Goal: Task Accomplishment & Management: Manage account settings

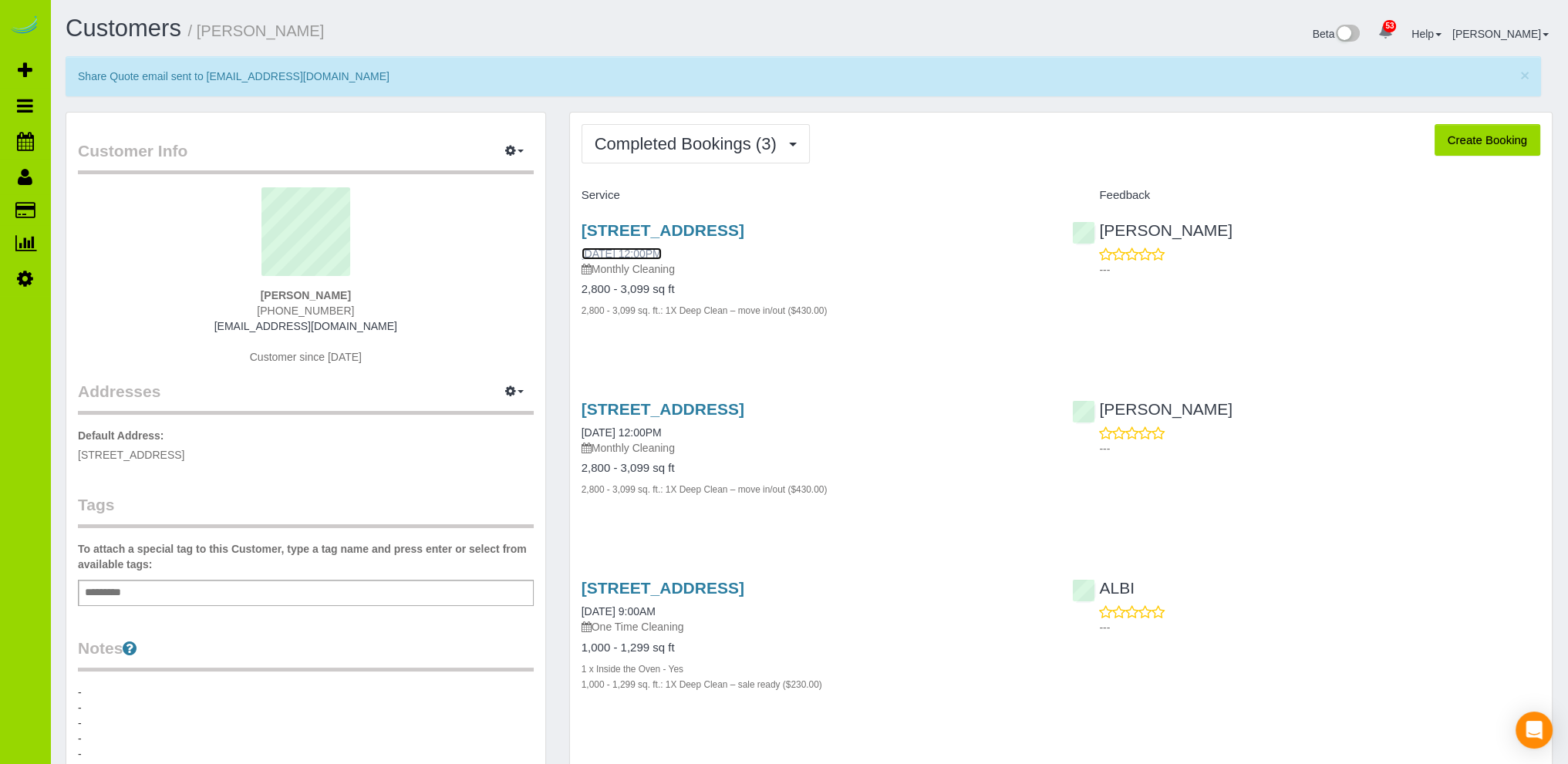
click at [652, 253] on link "[DATE] 12:00PM" at bounding box center [621, 254] width 80 height 13
click at [657, 135] on span "Completed Bookings (3)" at bounding box center [689, 144] width 190 height 19
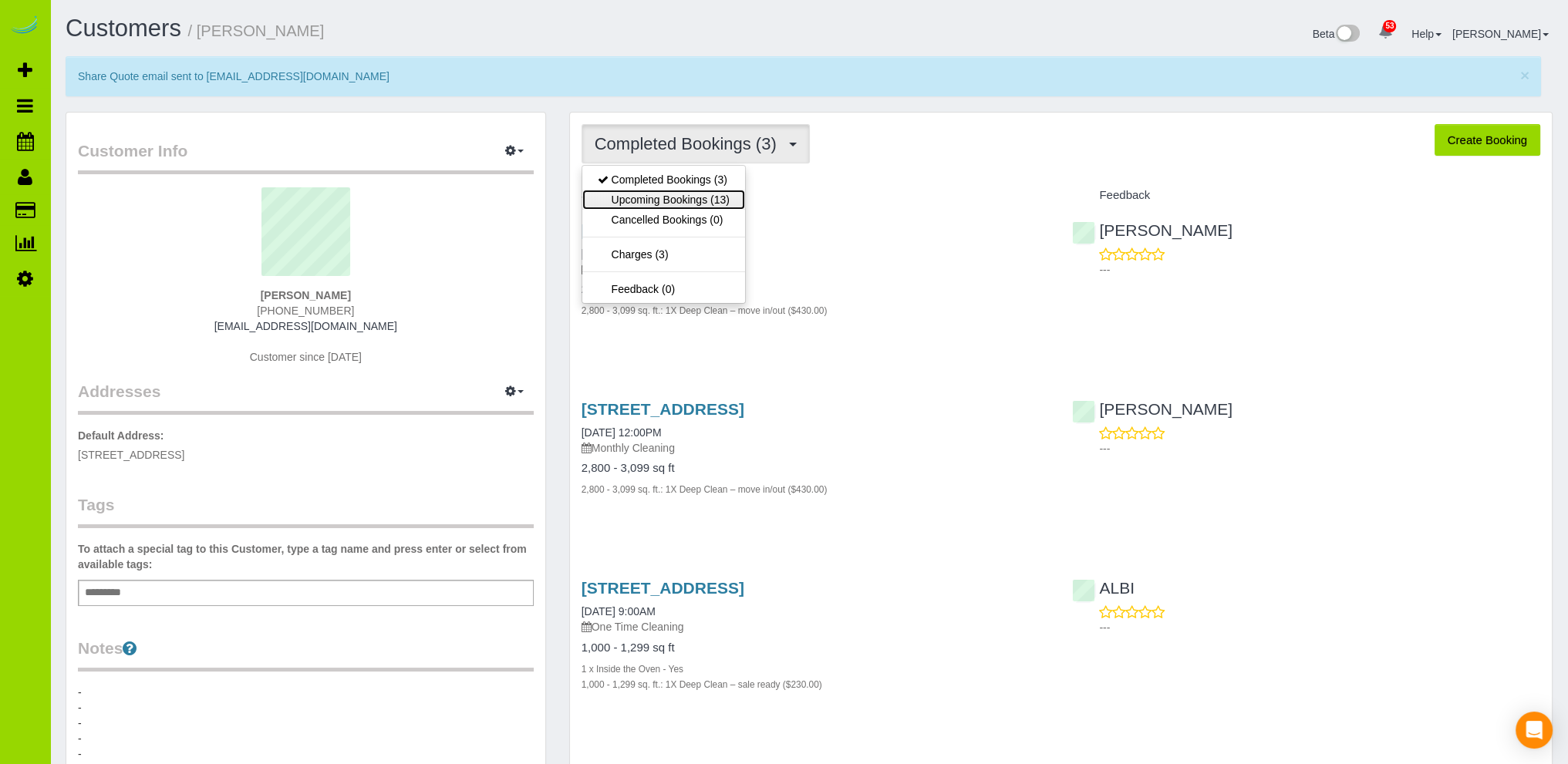
click at [661, 199] on link "Upcoming Bookings (13)" at bounding box center [663, 200] width 163 height 20
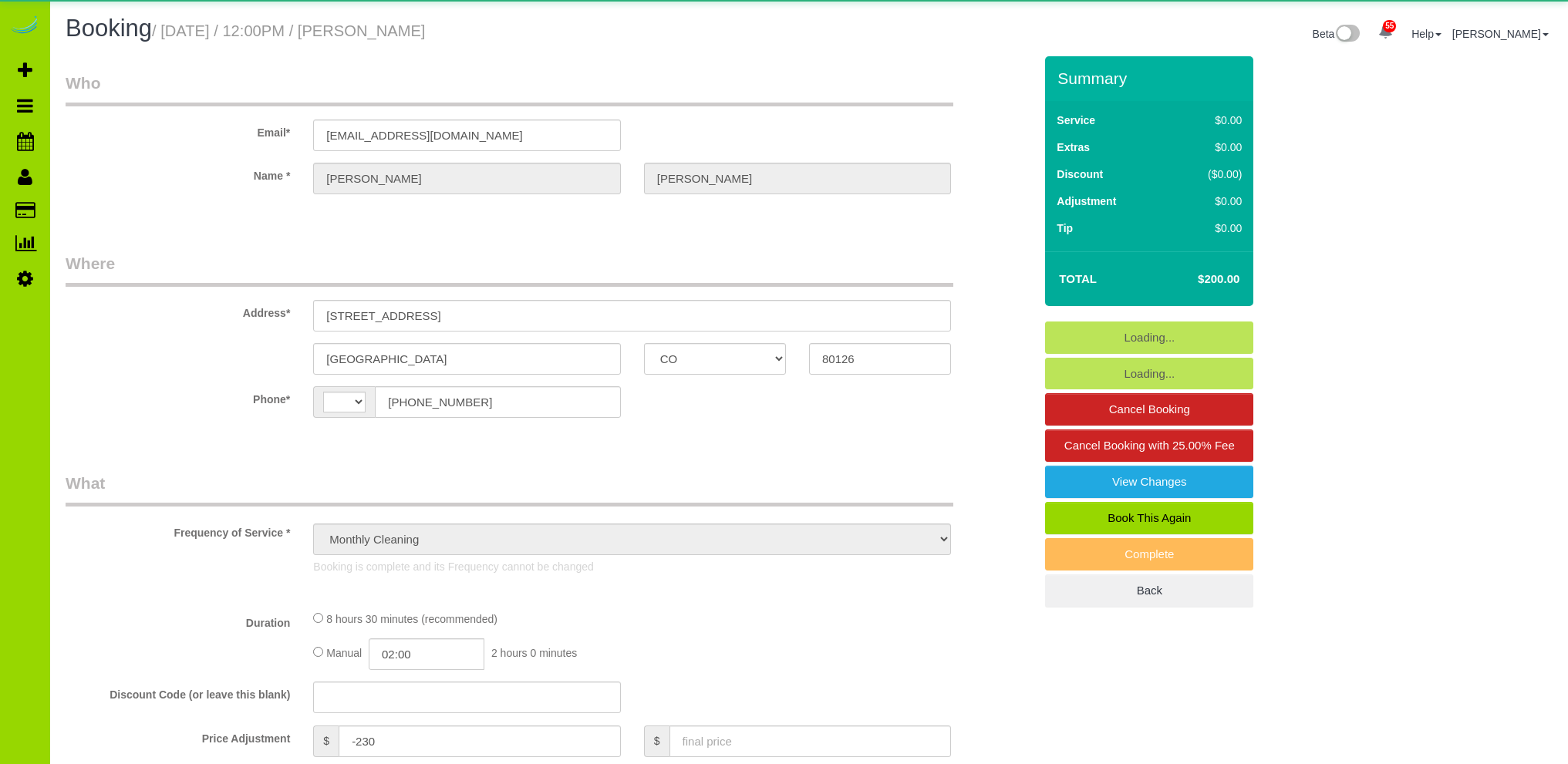
select select "CO"
select select "number:6"
select select "number:17"
select select "object:1234"
select select "string:[GEOGRAPHIC_DATA]"
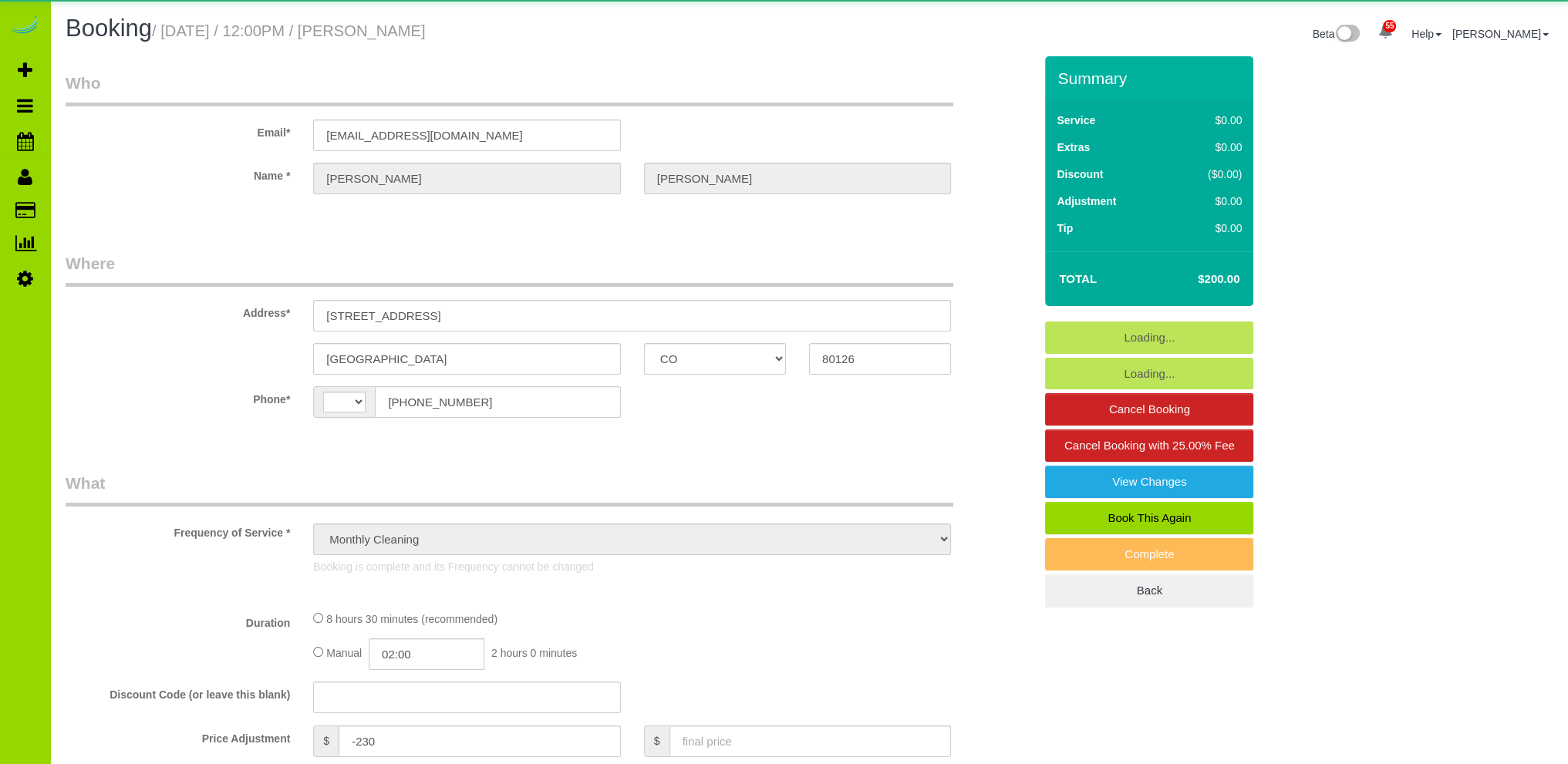
select select "spot1"
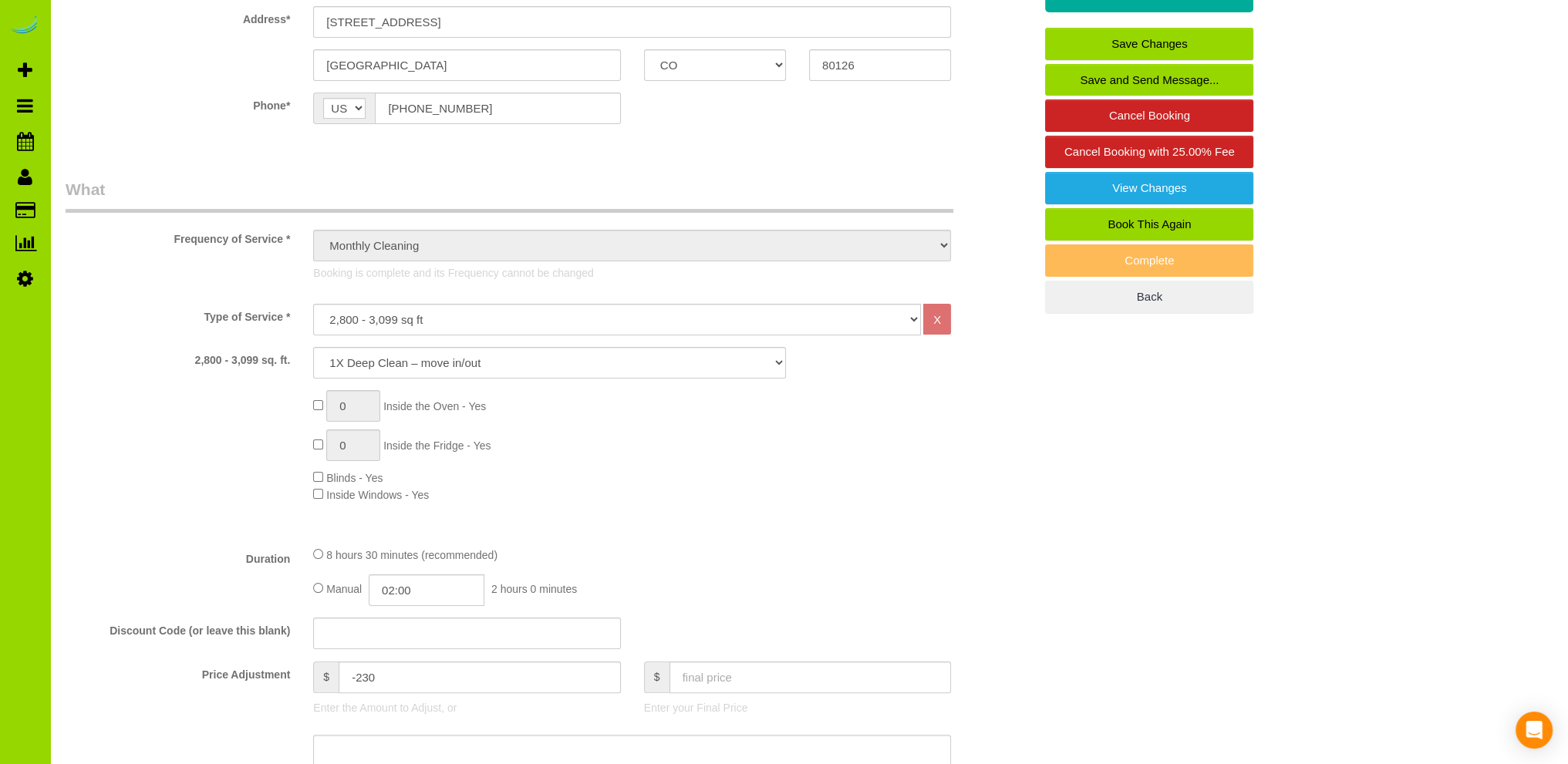
scroll to position [308, 0]
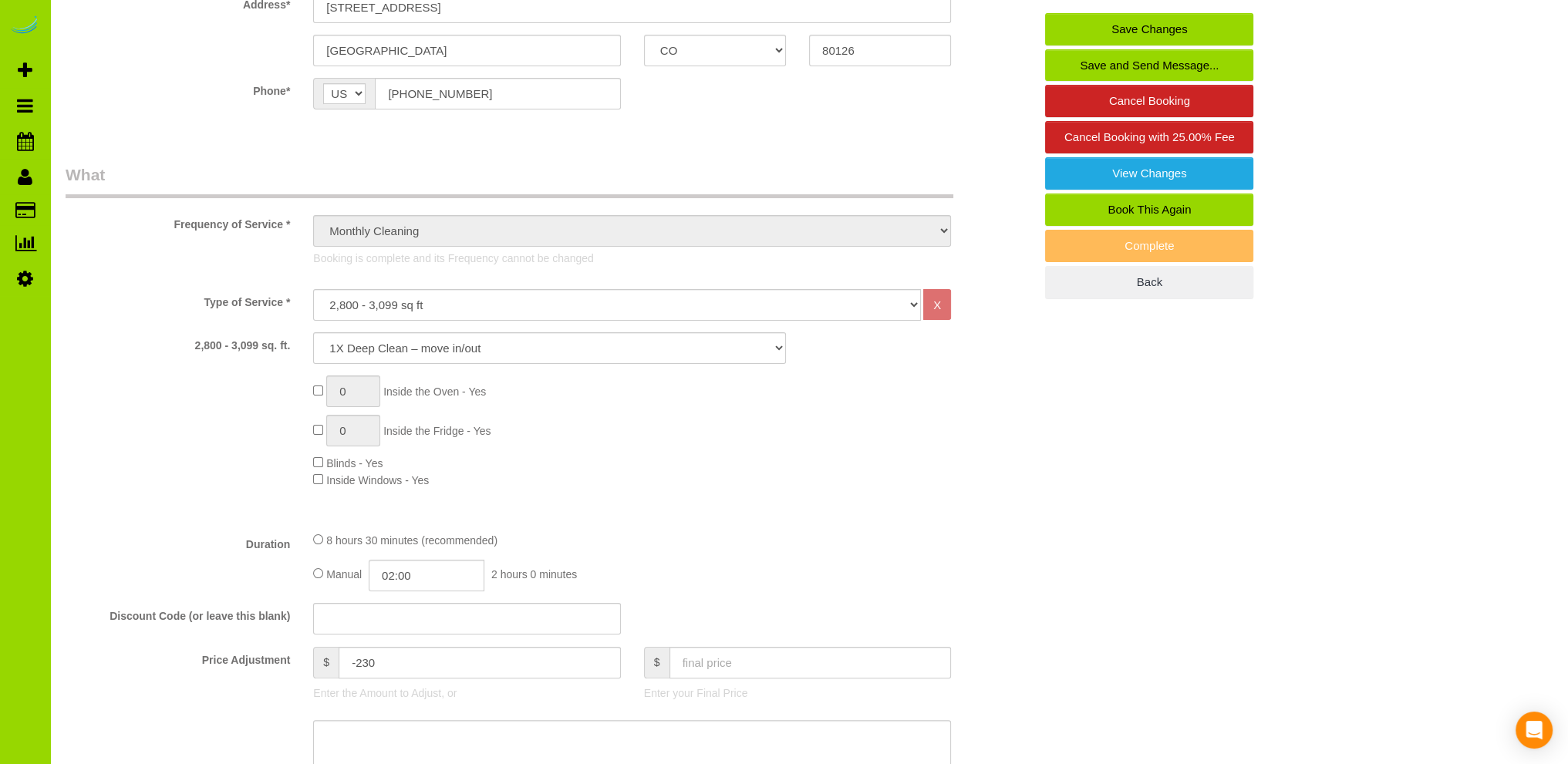
click at [852, 490] on div "Type of Service * Choose YOUR HOME SIZE here Hourly Cleaning 1 - 999 square fee…" at bounding box center [549, 404] width 968 height 230
click at [574, 259] on p "Booking is complete and its Frequency cannot be changed" at bounding box center [631, 258] width 638 height 15
click at [663, 510] on div "Type of Service * Choose YOUR HOME SIZE here Hourly Cleaning 1 - 999 square fee…" at bounding box center [549, 404] width 968 height 230
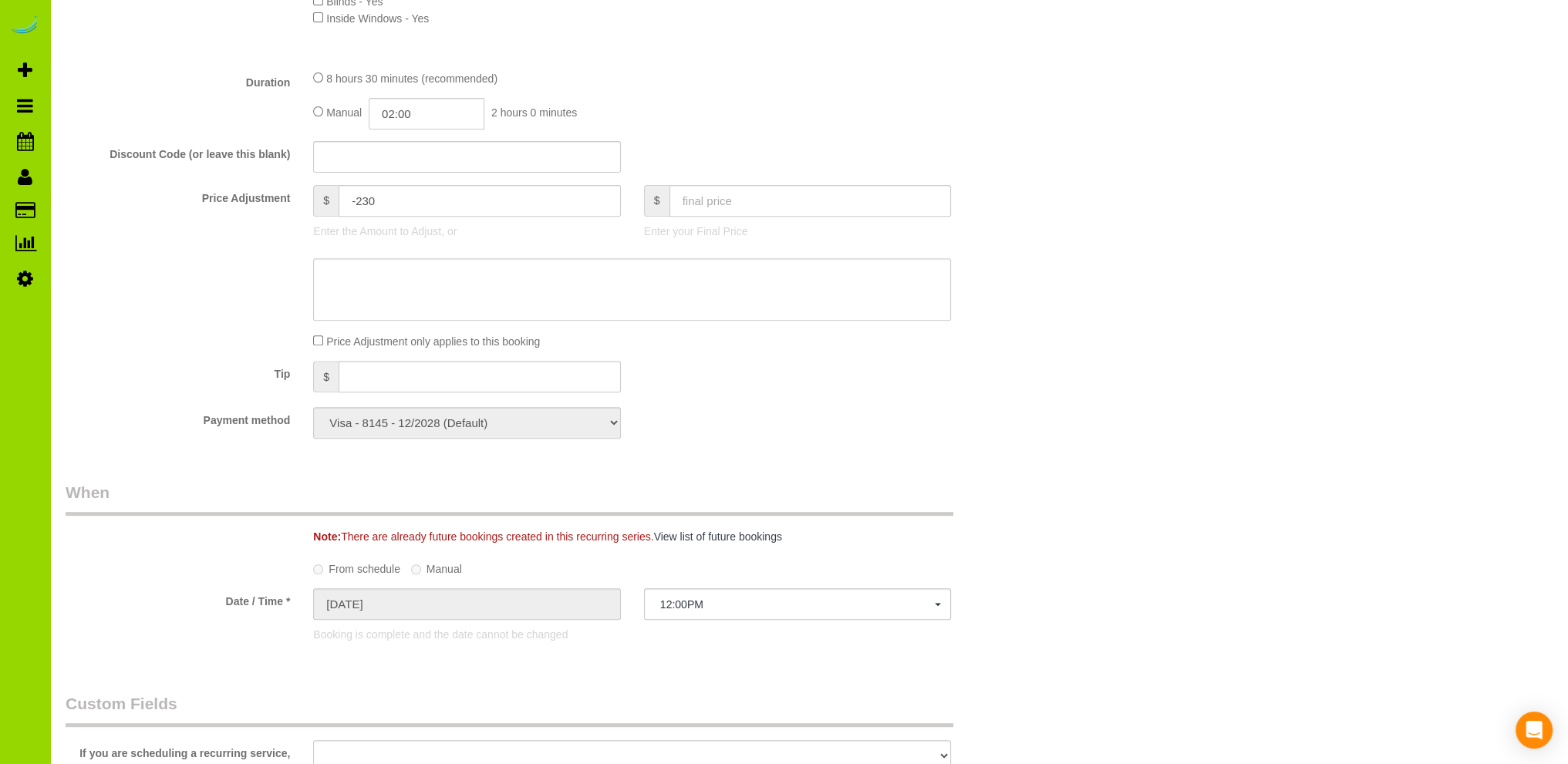
scroll to position [771, 0]
click at [587, 672] on div "Who Email* ryanmurphy307@gmail.com Name * Ryan Murphy Where Address* 8827 Cactu…" at bounding box center [548, 757] width 990 height 2944
click at [596, 566] on div "From schedule Manual" at bounding box center [631, 565] width 661 height 21
click at [559, 702] on legend "Custom Fields" at bounding box center [509, 709] width 888 height 35
click at [626, 591] on div "08/07/2025" at bounding box center [466, 605] width 330 height 35
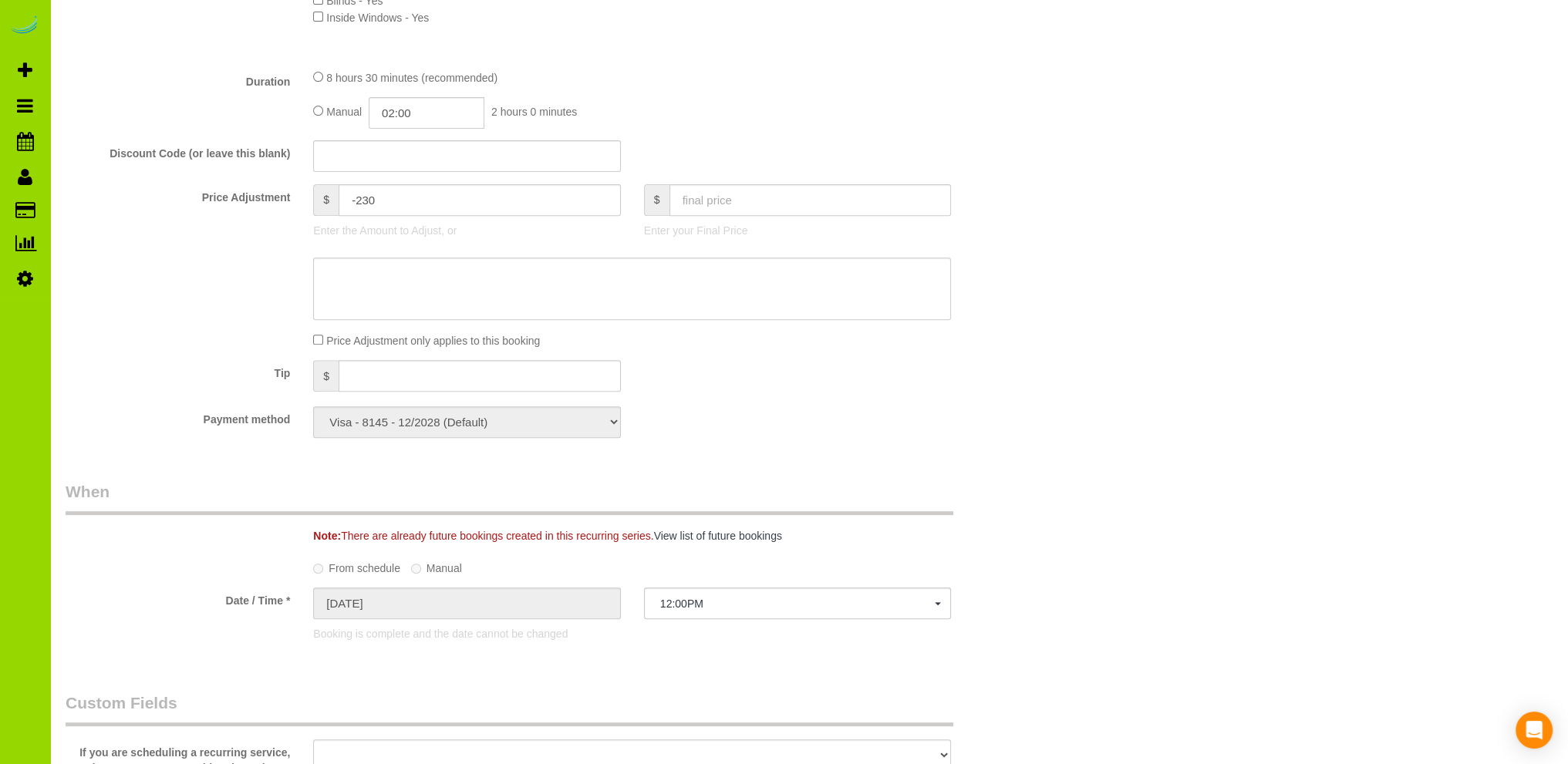
click at [528, 677] on div "Who Email* ryanmurphy307@gmail.com Name * Ryan Murphy Where Address* 8827 Cactu…" at bounding box center [548, 757] width 990 height 2944
click at [1119, 641] on div "Who Email* ryanmurphy307@gmail.com Name * Ryan Murphy Where Address* 8827 Cactu…" at bounding box center [809, 757] width 1487 height 2944
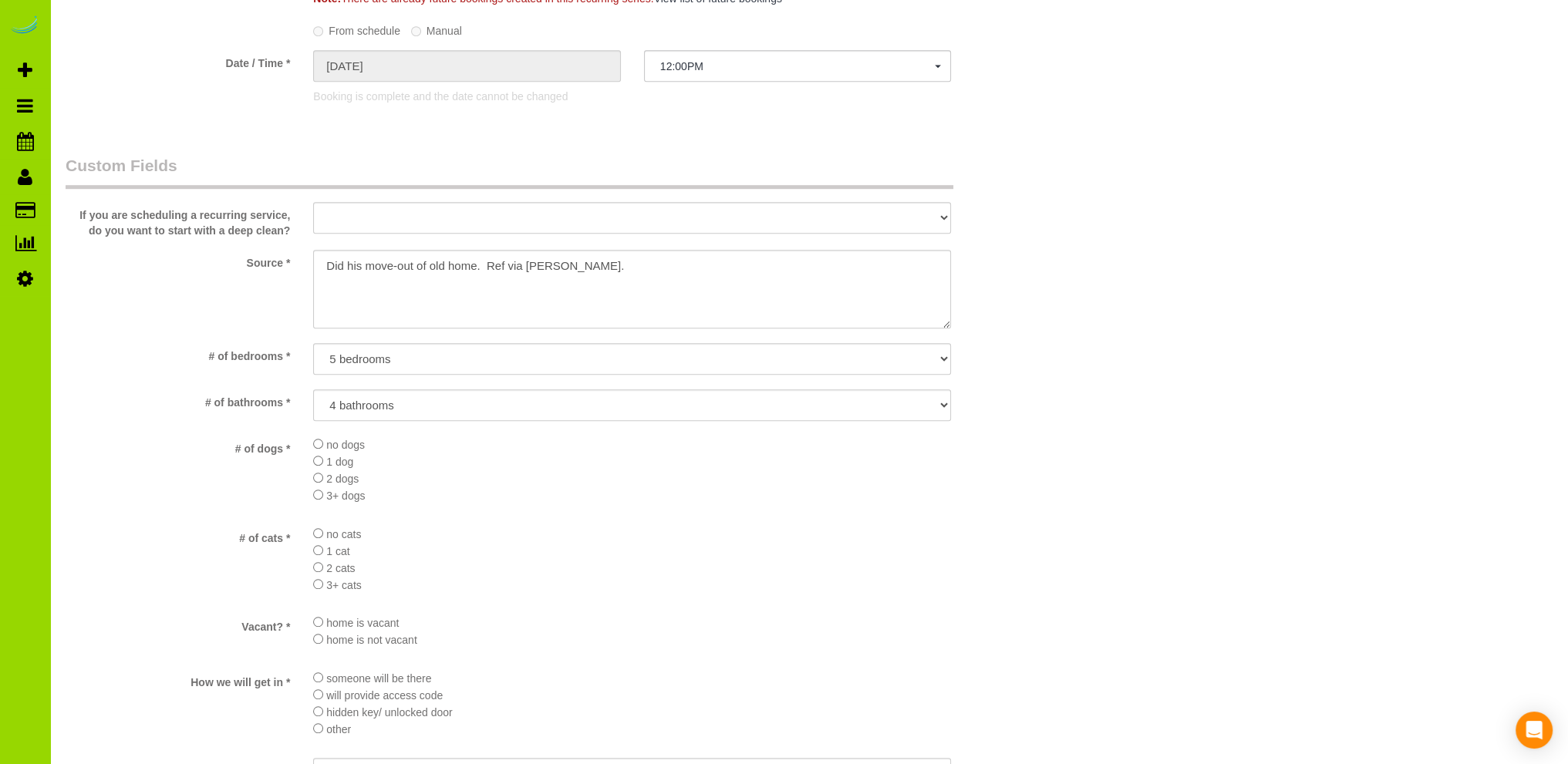
scroll to position [1080, 0]
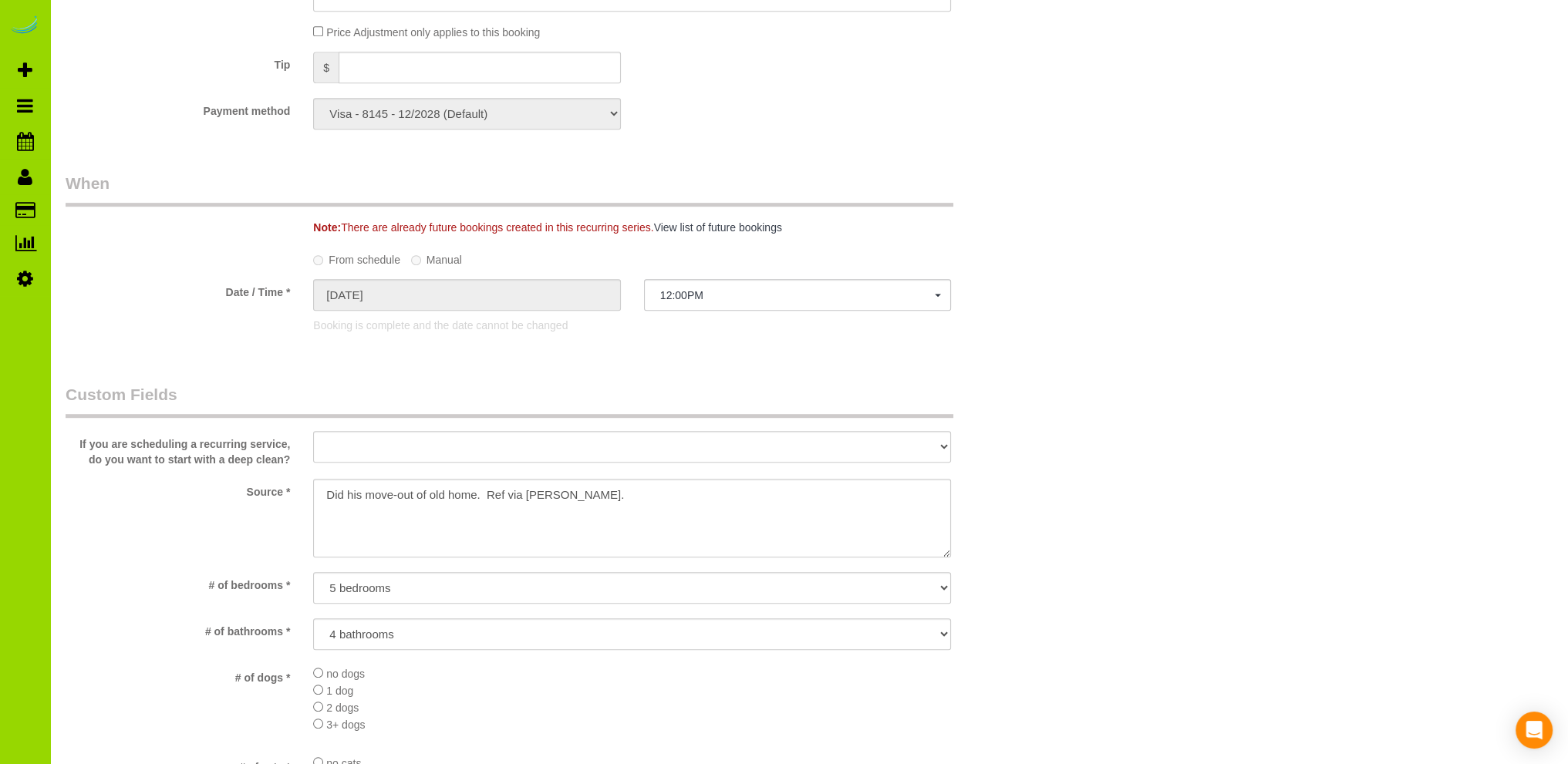
click at [518, 382] on div "Who Email* ryanmurphy307@gmail.com Name * Ryan Murphy Where Address* 8827 Cactu…" at bounding box center [548, 448] width 990 height 2944
click at [699, 377] on div "Who Email* ryanmurphy307@gmail.com Name * Ryan Murphy Where Address* 8827 Cactu…" at bounding box center [548, 448] width 990 height 2944
click at [1067, 563] on div "Who Email* ryanmurphy307@gmail.com Name * Ryan Murphy Where Address* 8827 Cactu…" at bounding box center [809, 448] width 1487 height 2944
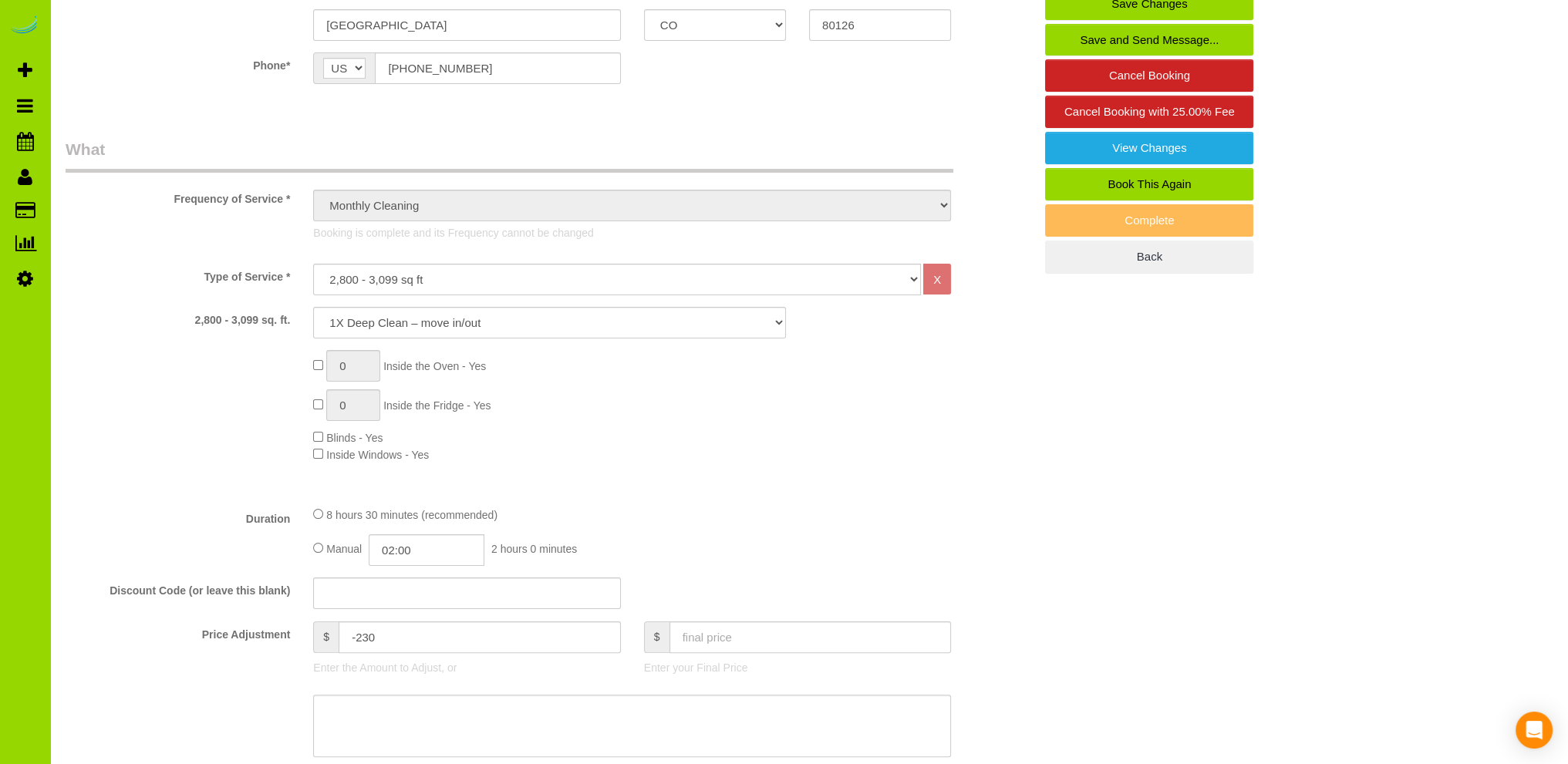
scroll to position [308, 0]
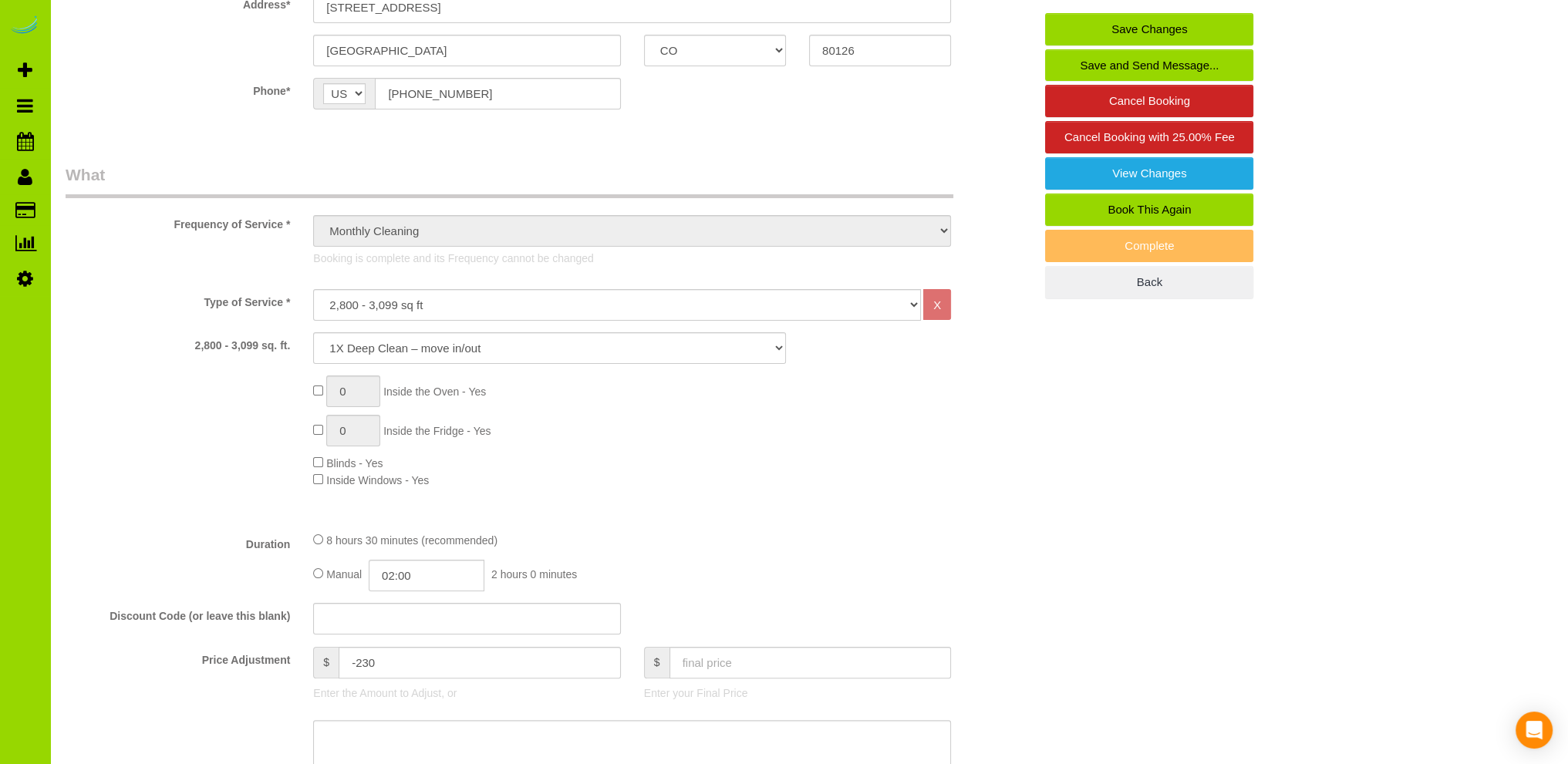
click at [788, 506] on div "Type of Service * Choose YOUR HOME SIZE here Hourly Cleaning 1 - 999 square fee…" at bounding box center [549, 404] width 968 height 230
click at [779, 499] on div "Type of Service * Choose YOUR HOME SIZE here Hourly Cleaning 1 - 999 square fee…" at bounding box center [549, 404] width 968 height 230
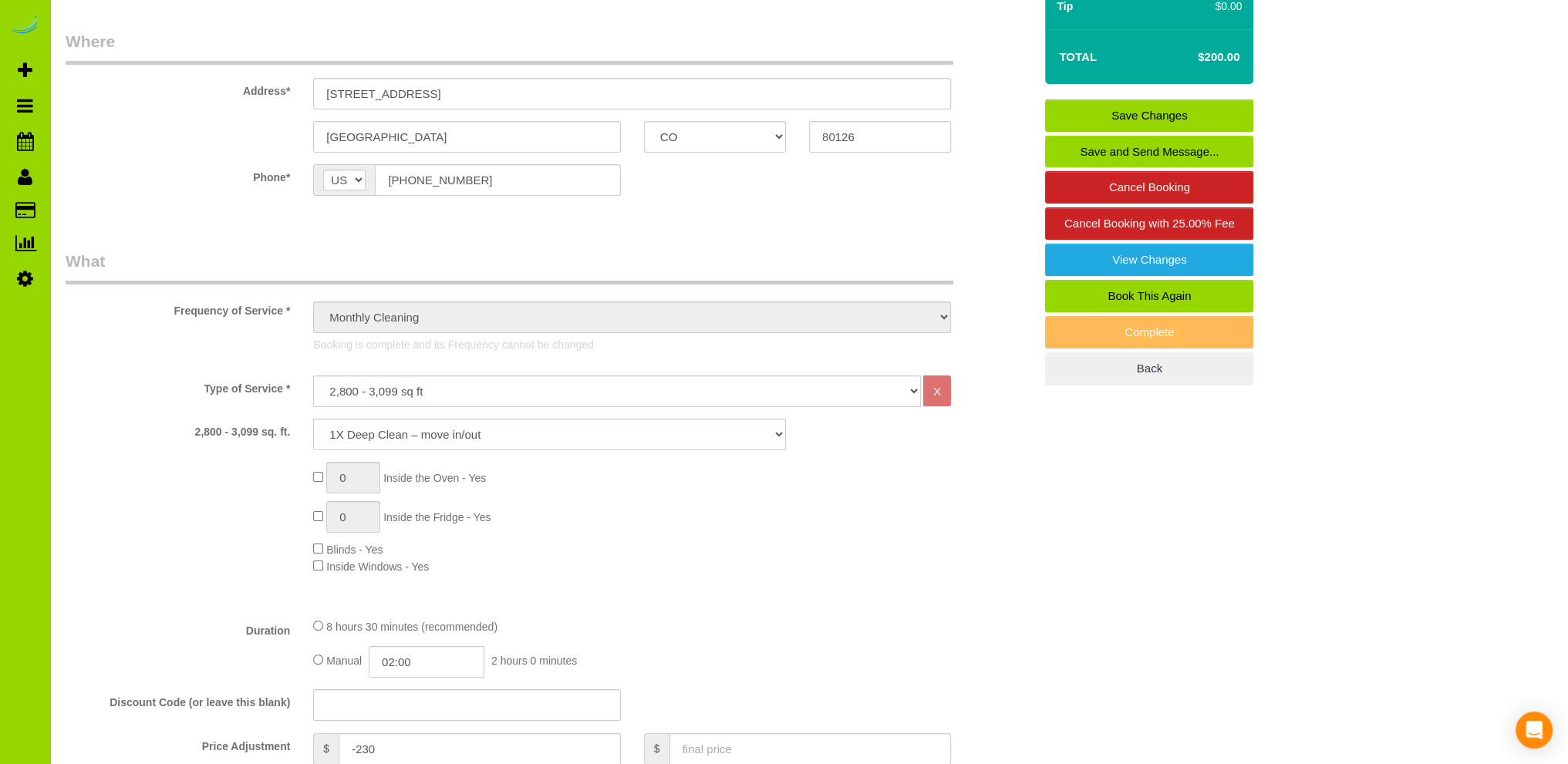
scroll to position [155, 0]
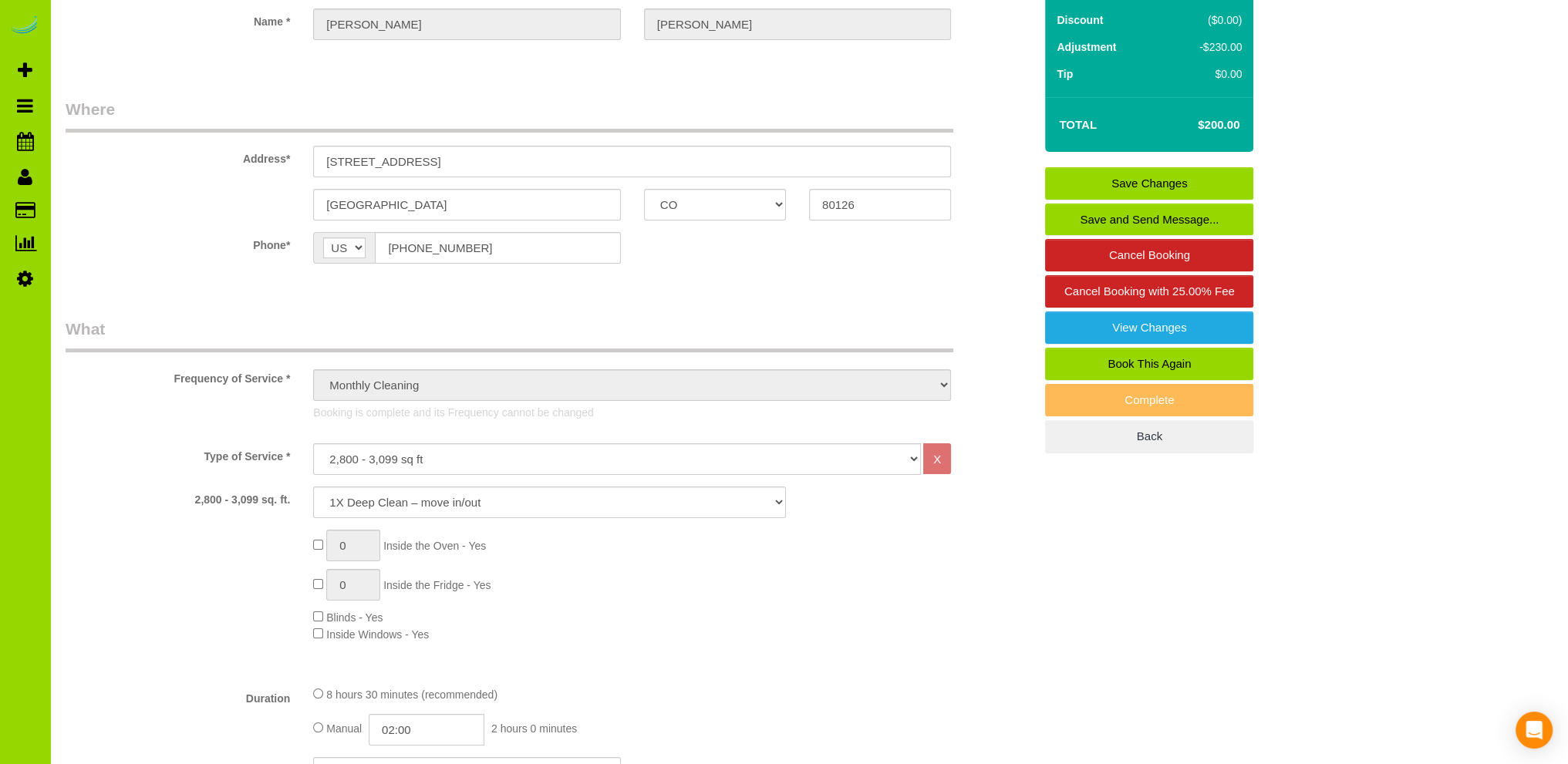
click at [545, 318] on legend "What" at bounding box center [509, 335] width 888 height 35
click at [717, 611] on div "0 Inside the Oven - Yes 0 Inside the Fridge - Yes Blinds - Yes Inside Windows -…" at bounding box center [672, 586] width 743 height 113
click at [667, 610] on div "0 Inside the Oven - Yes 0 Inside the Fridge - Yes Blinds - Yes Inside Windows -…" at bounding box center [672, 586] width 743 height 113
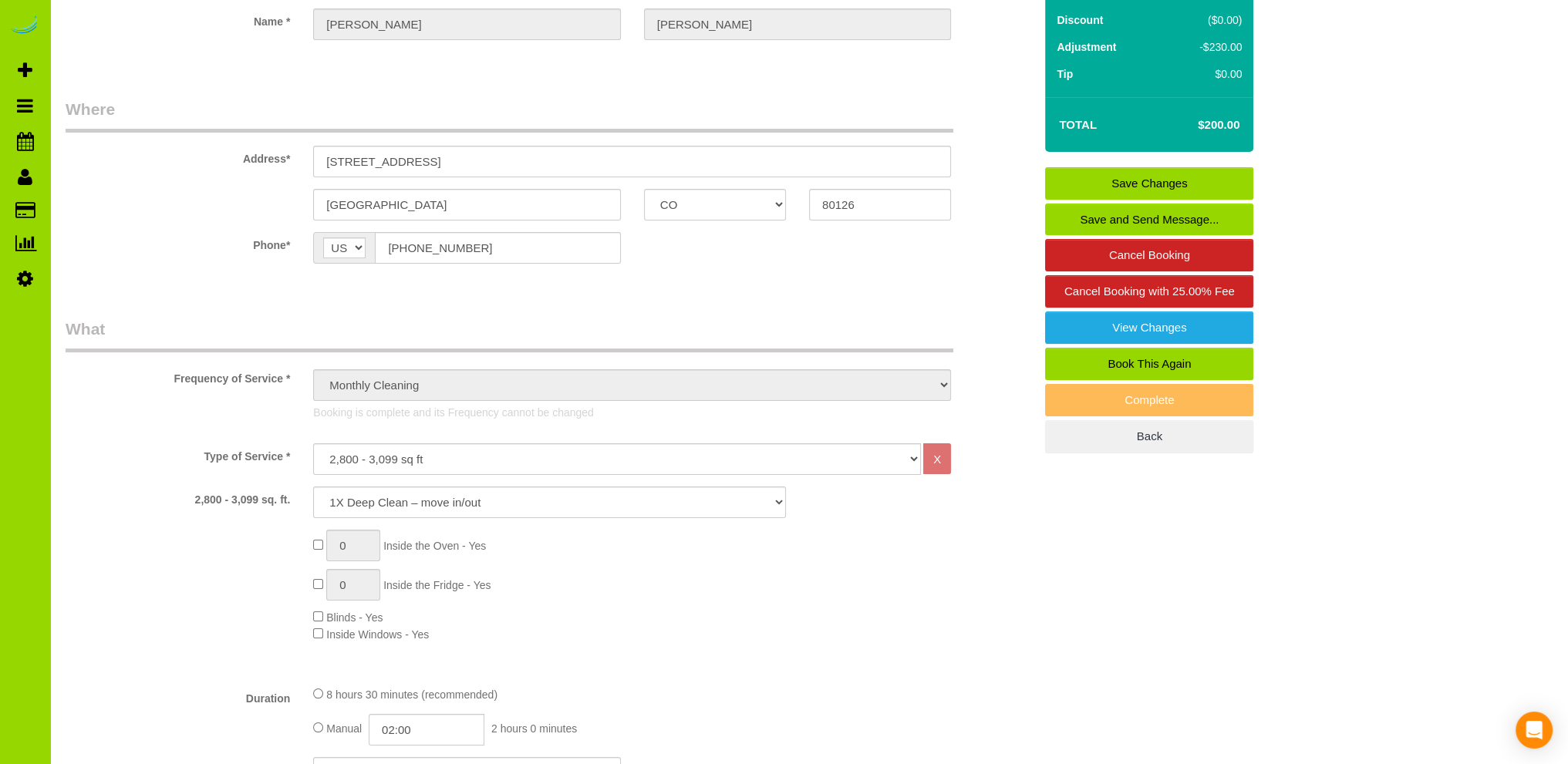
click at [686, 603] on div "0 Inside the Oven - Yes 0 Inside the Fridge - Yes Blinds - Yes Inside Windows -…" at bounding box center [672, 586] width 743 height 113
drag, startPoint x: 768, startPoint y: 528, endPoint x: 780, endPoint y: 519, distance: 15.0
click at [768, 527] on div "Type of Service * Choose YOUR HOME SIZE here Hourly Cleaning 1 - 999 square fee…" at bounding box center [549, 558] width 968 height 230
drag, startPoint x: 804, startPoint y: 493, endPoint x: 782, endPoint y: 506, distance: 25.6
click at [803, 493] on div "2,800 - 3,099 sq. ft. 1X Deep Clean – move in/out 1X Deep Clean – sale ready 1X…" at bounding box center [548, 502] width 990 height 32
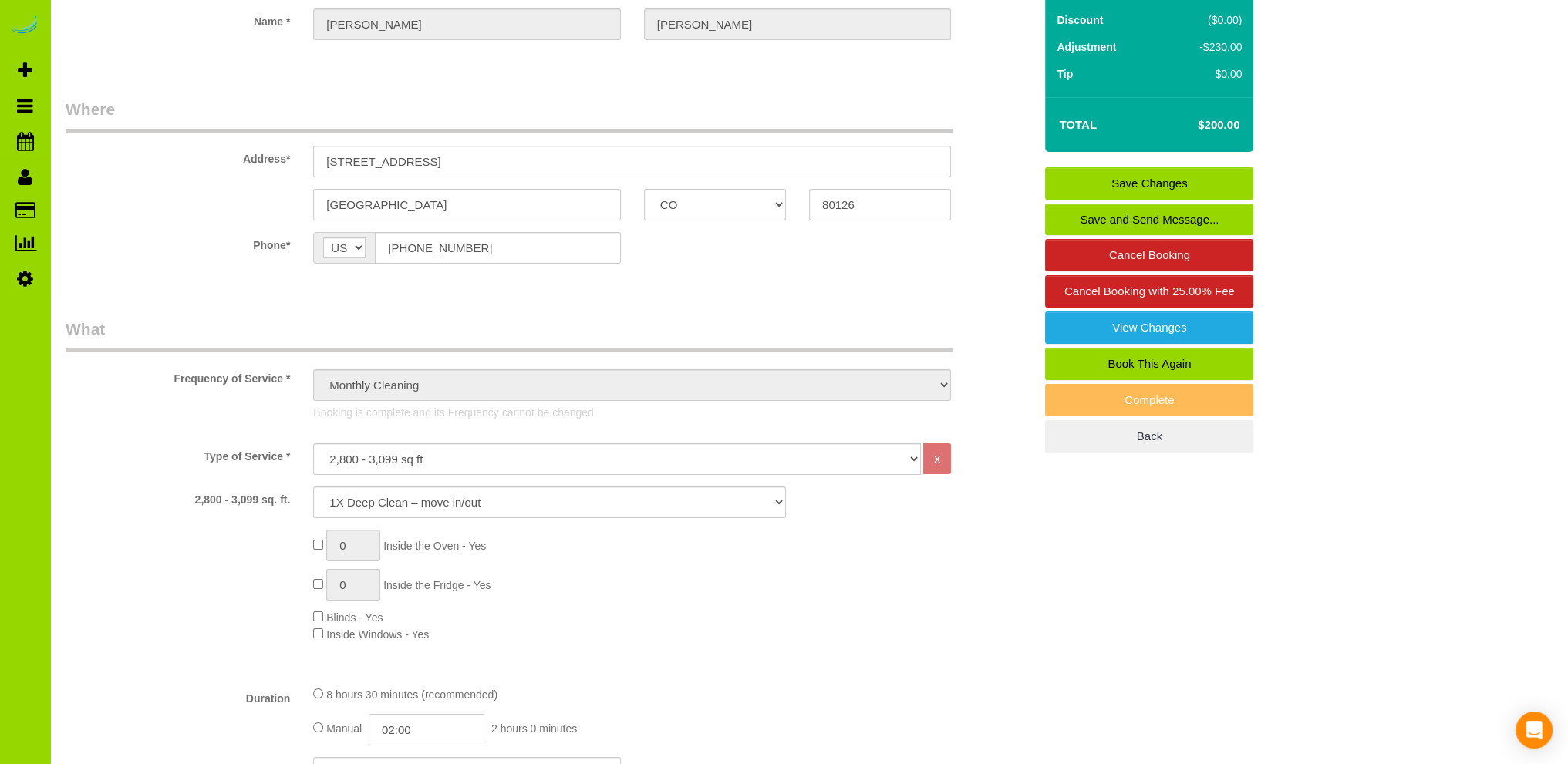
click at [712, 565] on div "0 Inside the Oven - Yes 0 Inside the Fridge - Yes Blinds - Yes Inside Windows -…" at bounding box center [672, 586] width 743 height 113
click at [226, 549] on div "0 Inside the Oven - Yes 0 Inside the Fridge - Yes Blinds - Yes Inside Windows -…" at bounding box center [548, 586] width 990 height 113
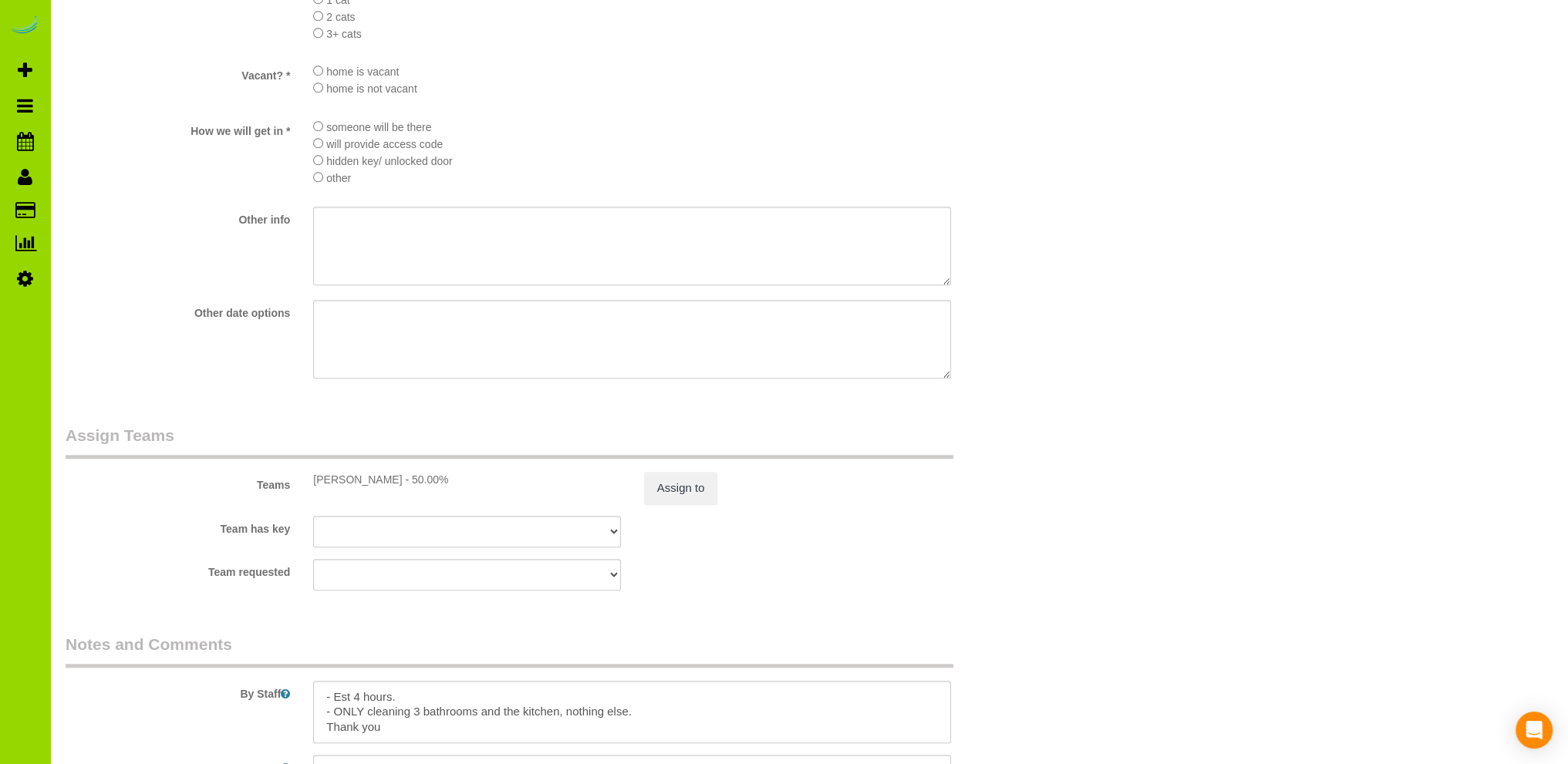
scroll to position [2159, 0]
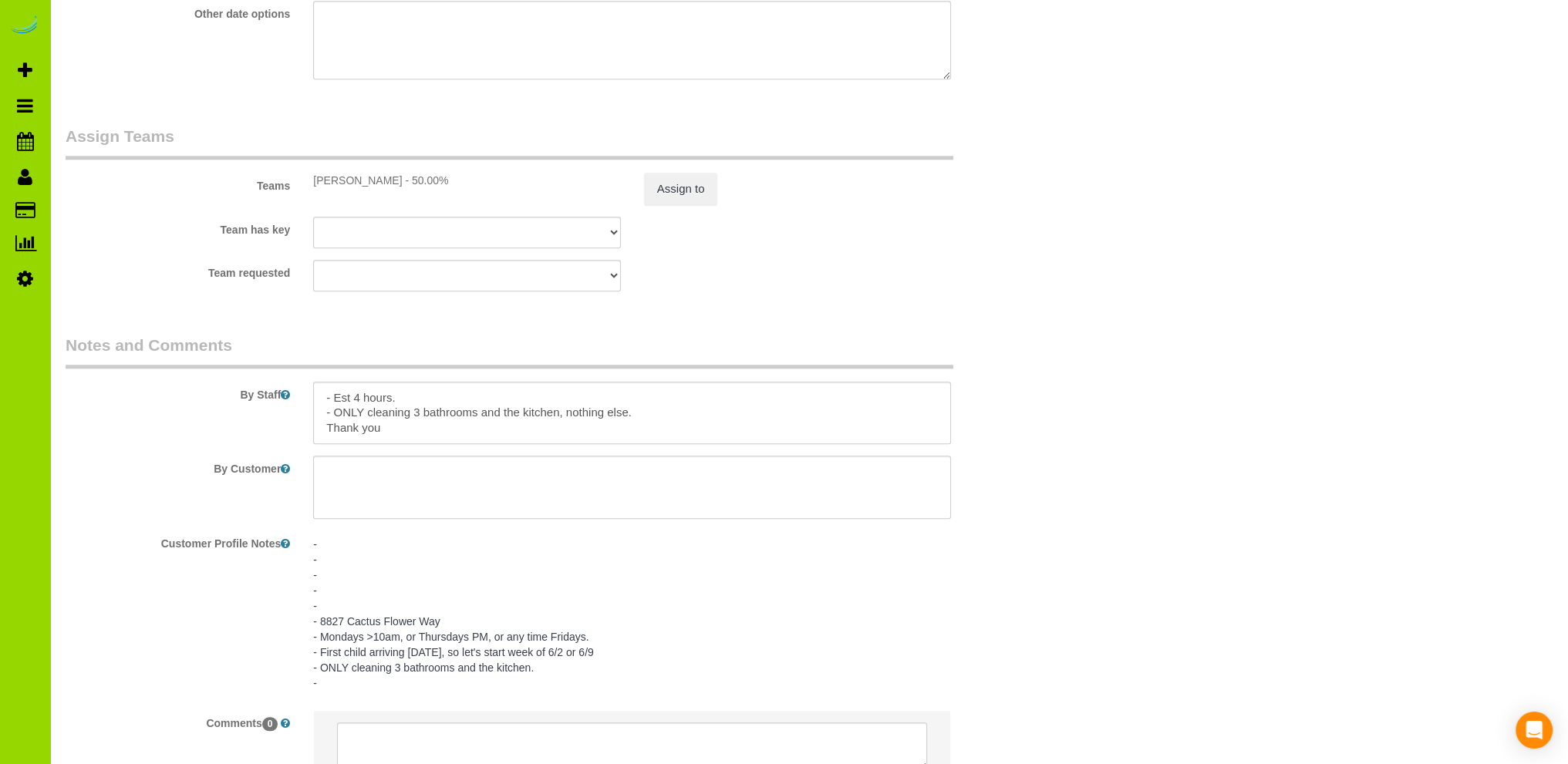
click at [460, 594] on pre "- - - - - - 8827 Cactus Flower Way - Mondays >10am, or Thursdays PM, or any tim…" at bounding box center [631, 614] width 638 height 155
click at [410, 606] on textarea "- - - - - - 8827 Cactus Flower Way - Mondays >10am, or Thursdays PM, or any tim…" at bounding box center [631, 615] width 638 height 170
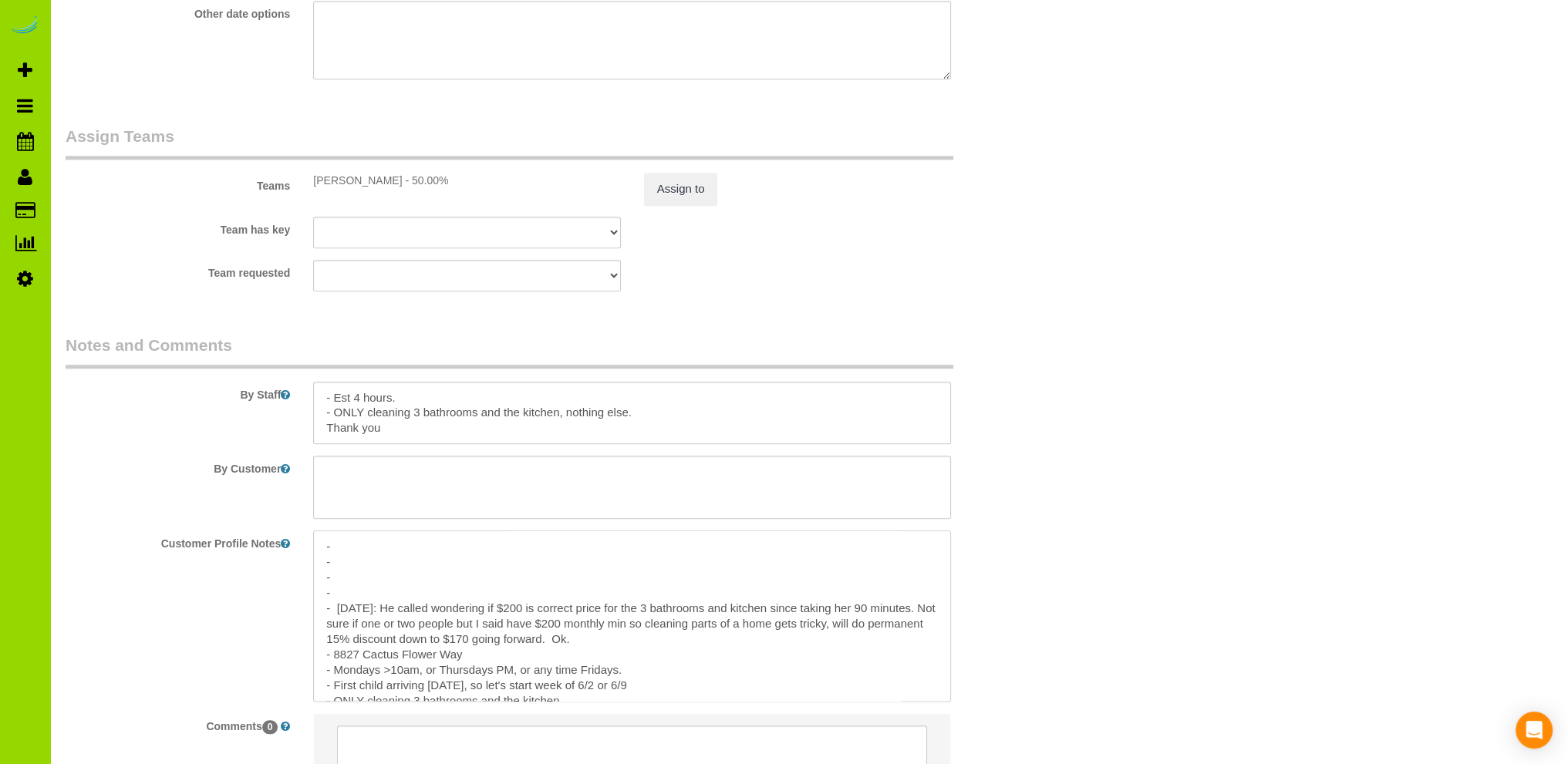
click at [609, 641] on textarea "- - - - - 8/11/25: He called wondering if $200 is correct price for the 3 bathr…" at bounding box center [631, 615] width 638 height 170
type textarea "- - - - - 8/11/25: He called wondering if $200 is correct price for the 3 bathr…"
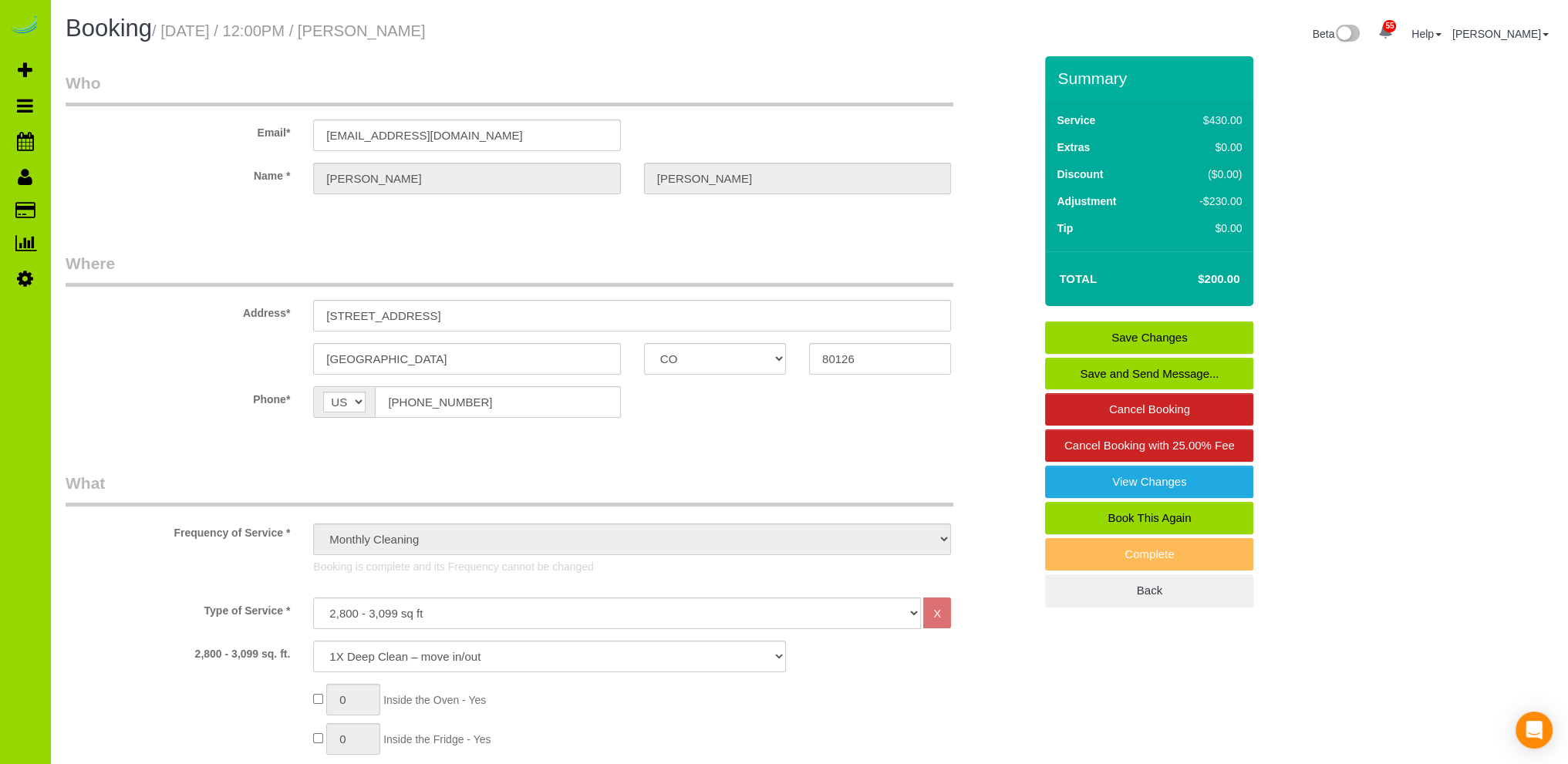
scroll to position [155, 0]
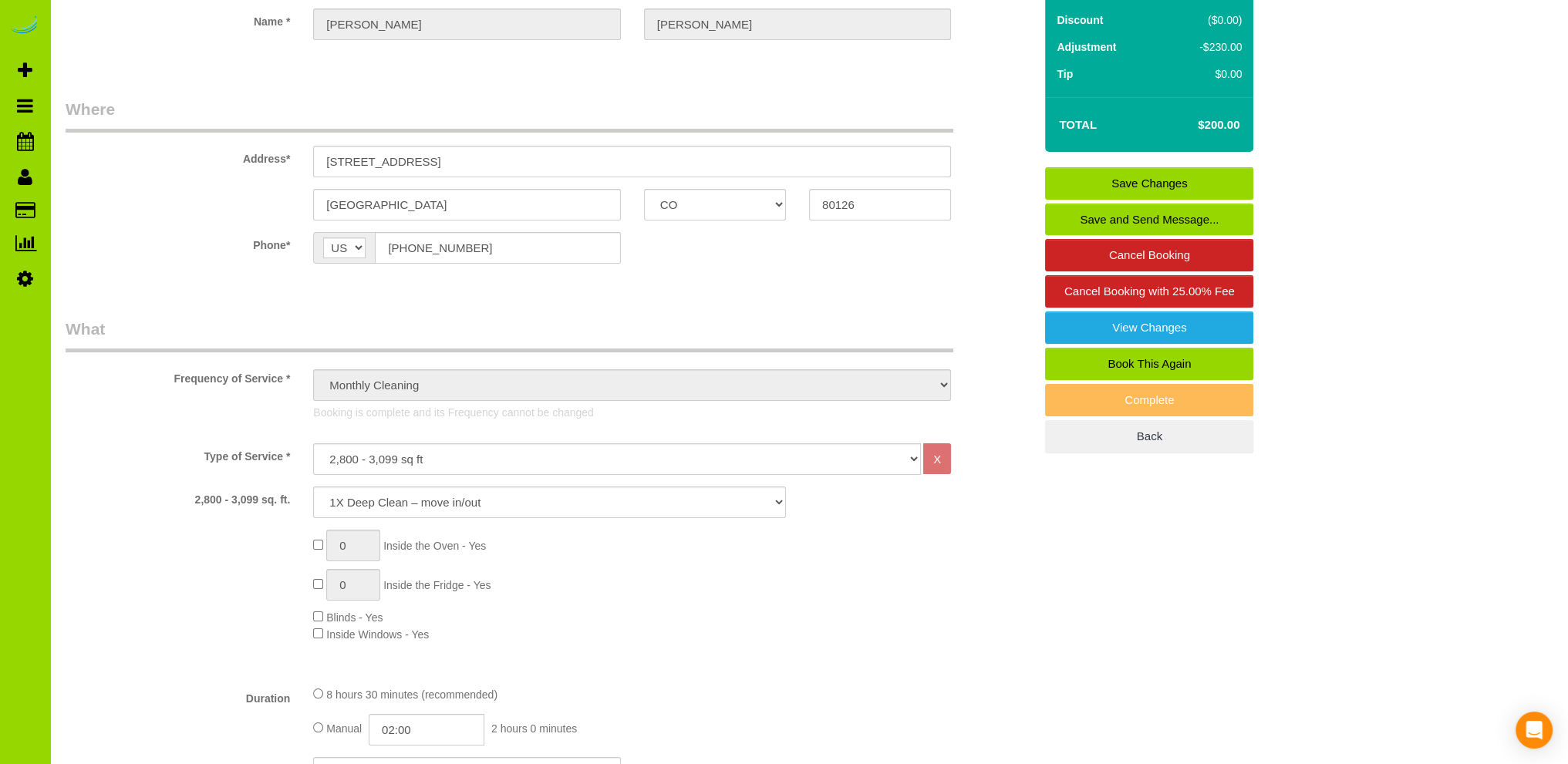
click at [1113, 180] on link "Save Changes" at bounding box center [1149, 184] width 208 height 33
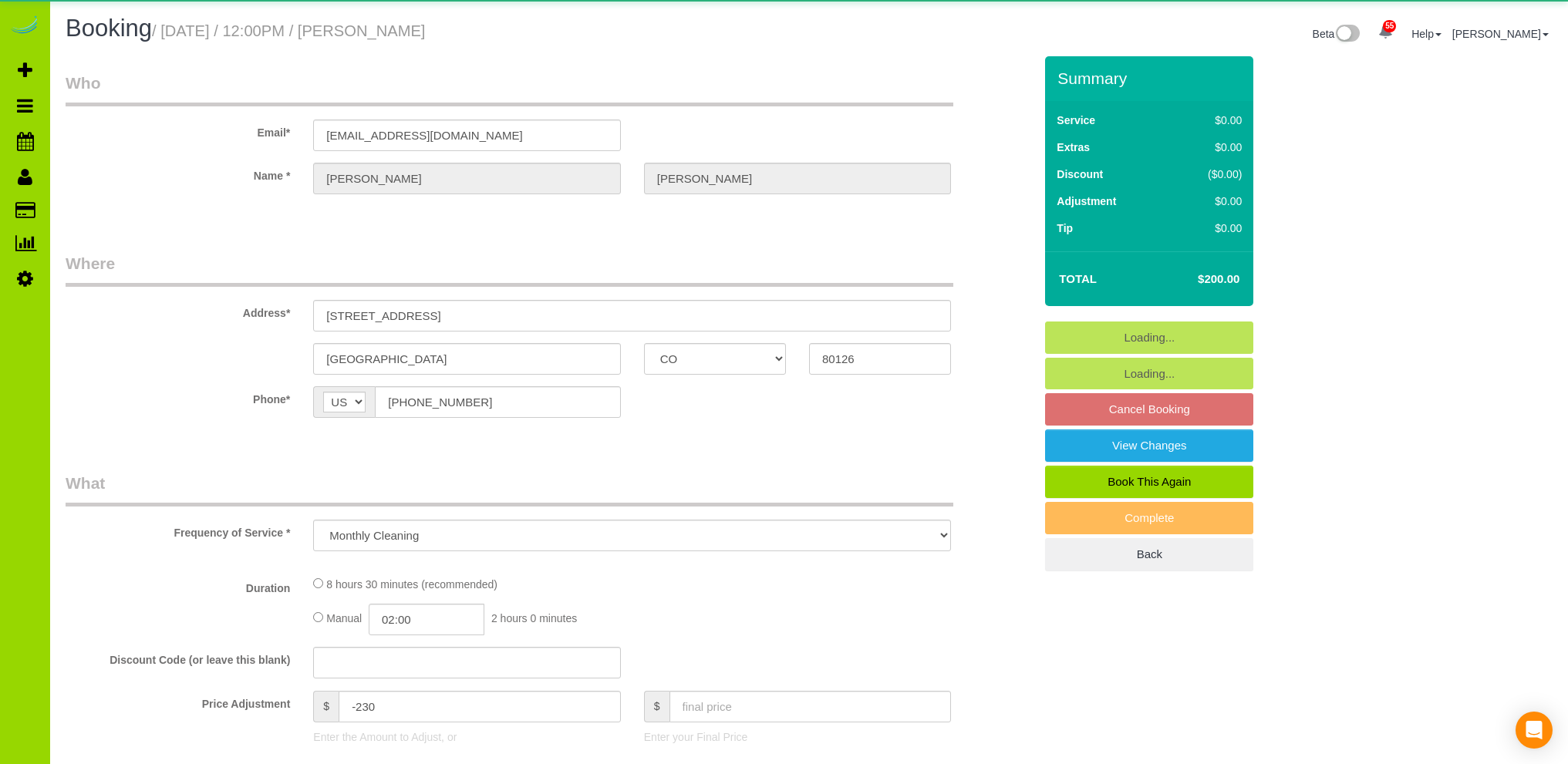
select select "CO"
select select "object:1223"
select select "spot1"
select select "number:6"
select select "number:17"
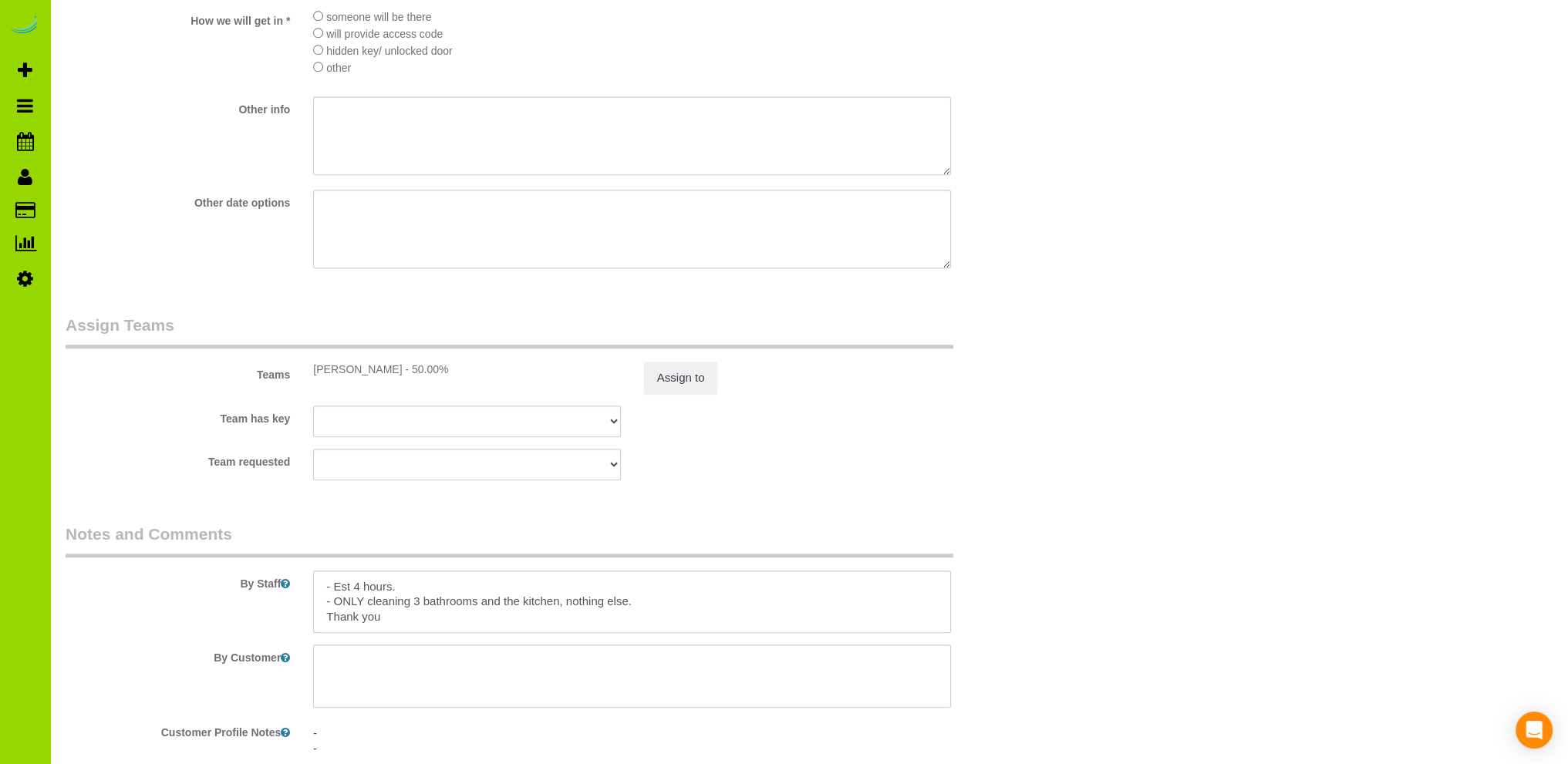
scroll to position [2159, 0]
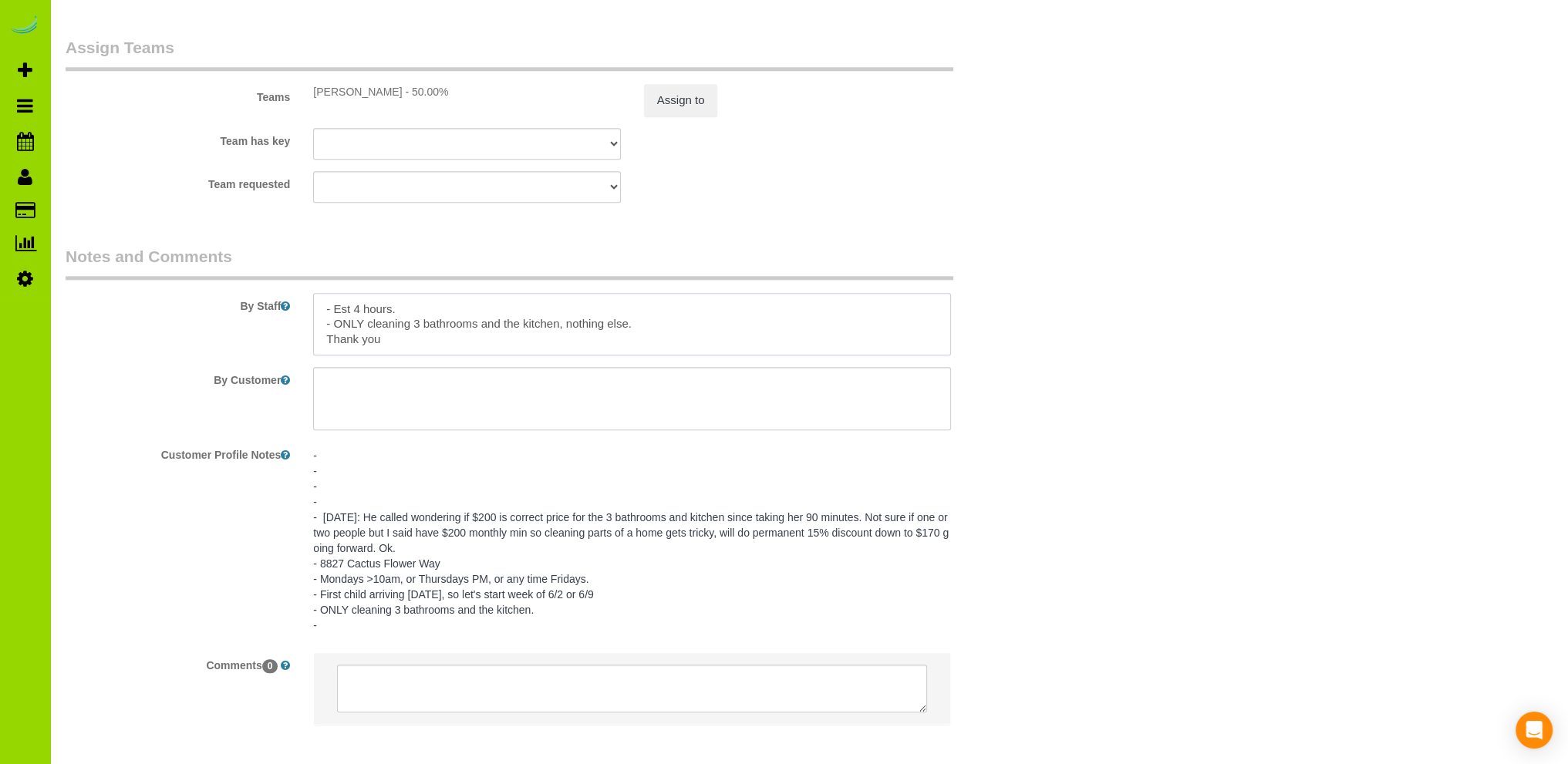
click at [357, 317] on textarea at bounding box center [631, 325] width 638 height 64
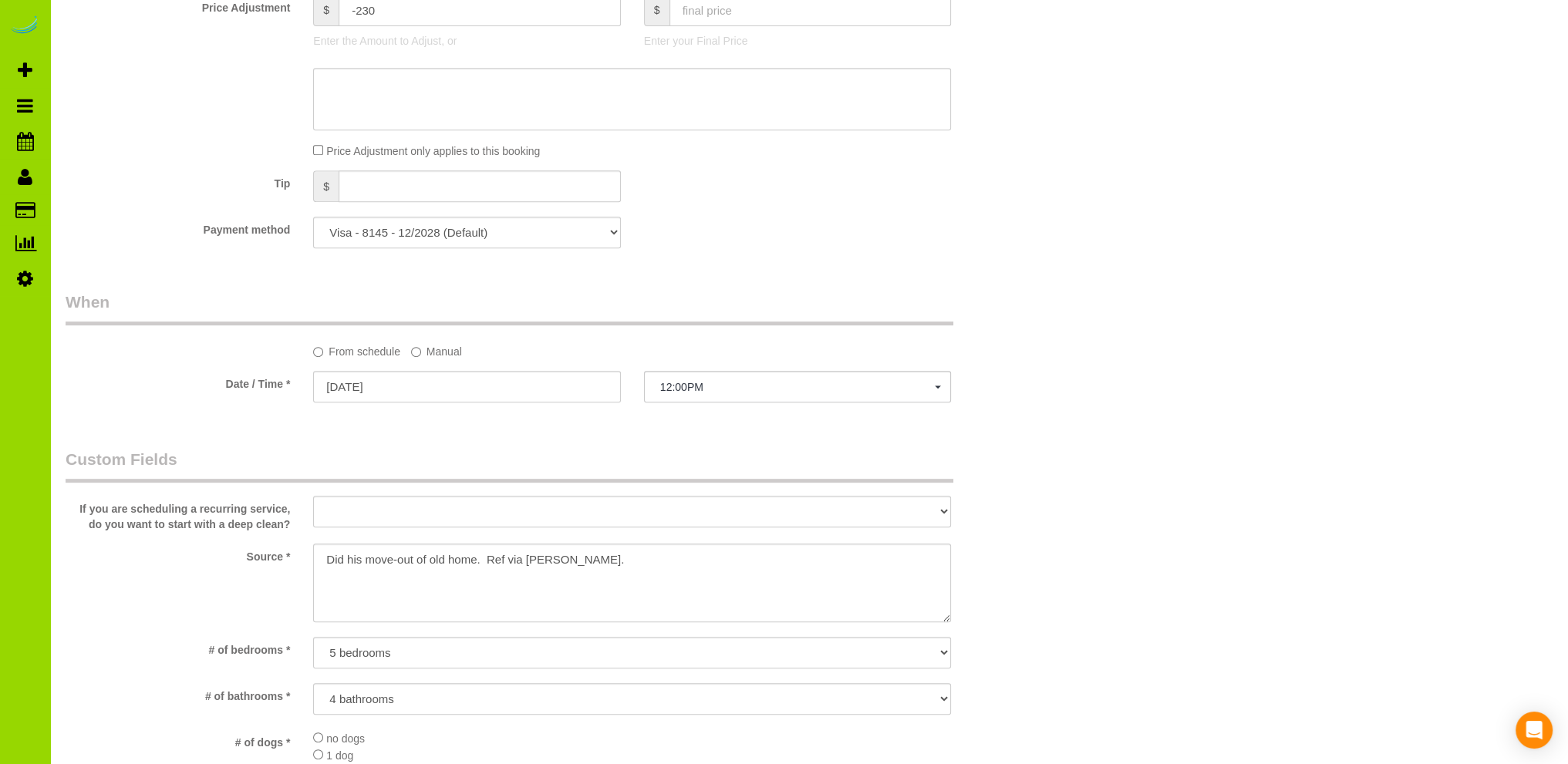
scroll to position [617, 0]
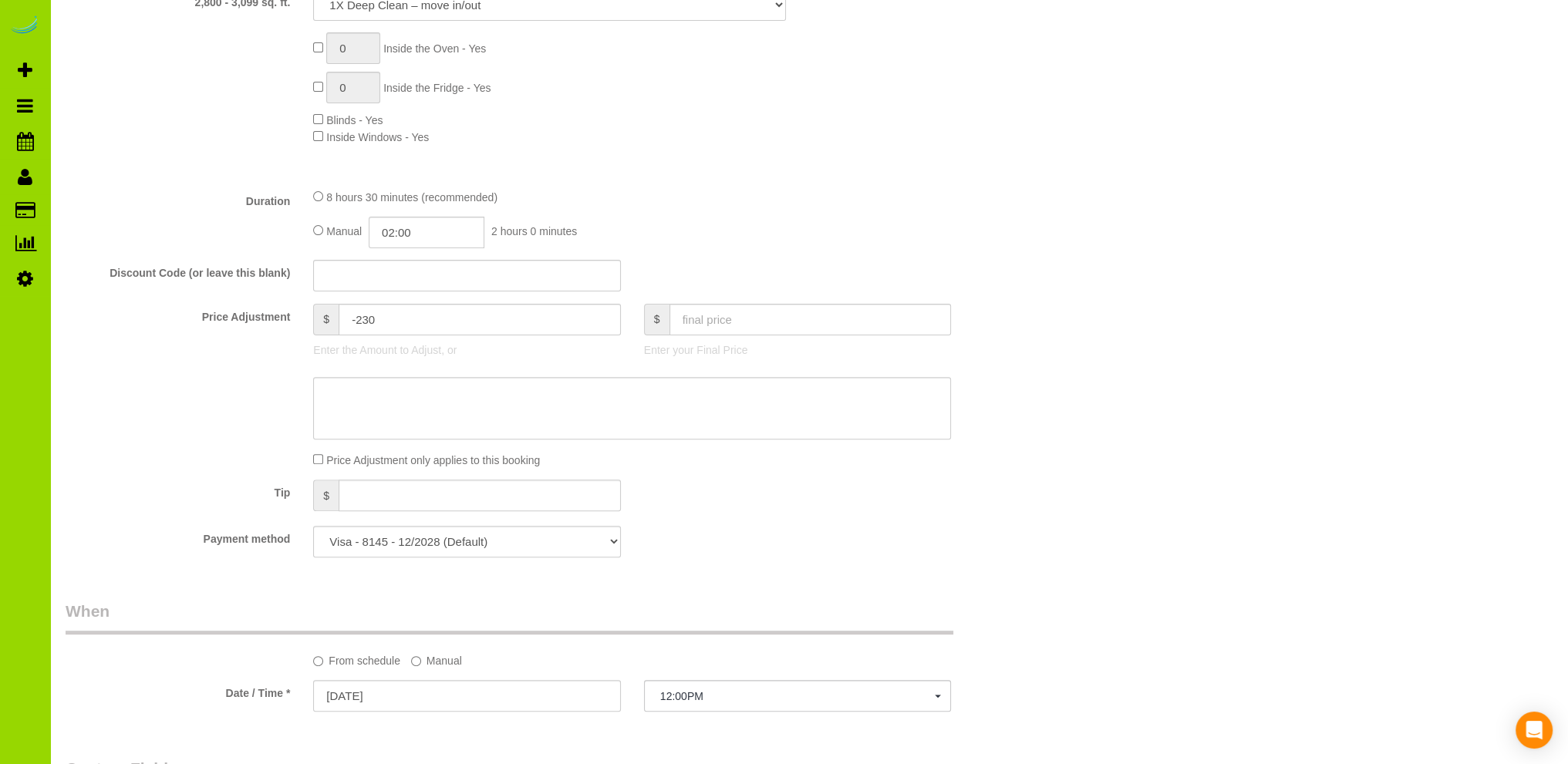
type textarea "- Est 3 hours. - ONLY cleaning 3 bathrooms and the kitchen, nothing else. Thank…"
click at [425, 230] on input "02:00" at bounding box center [426, 232] width 116 height 32
type input "01:30"
click at [422, 261] on li "01:30" at bounding box center [409, 261] width 68 height 20
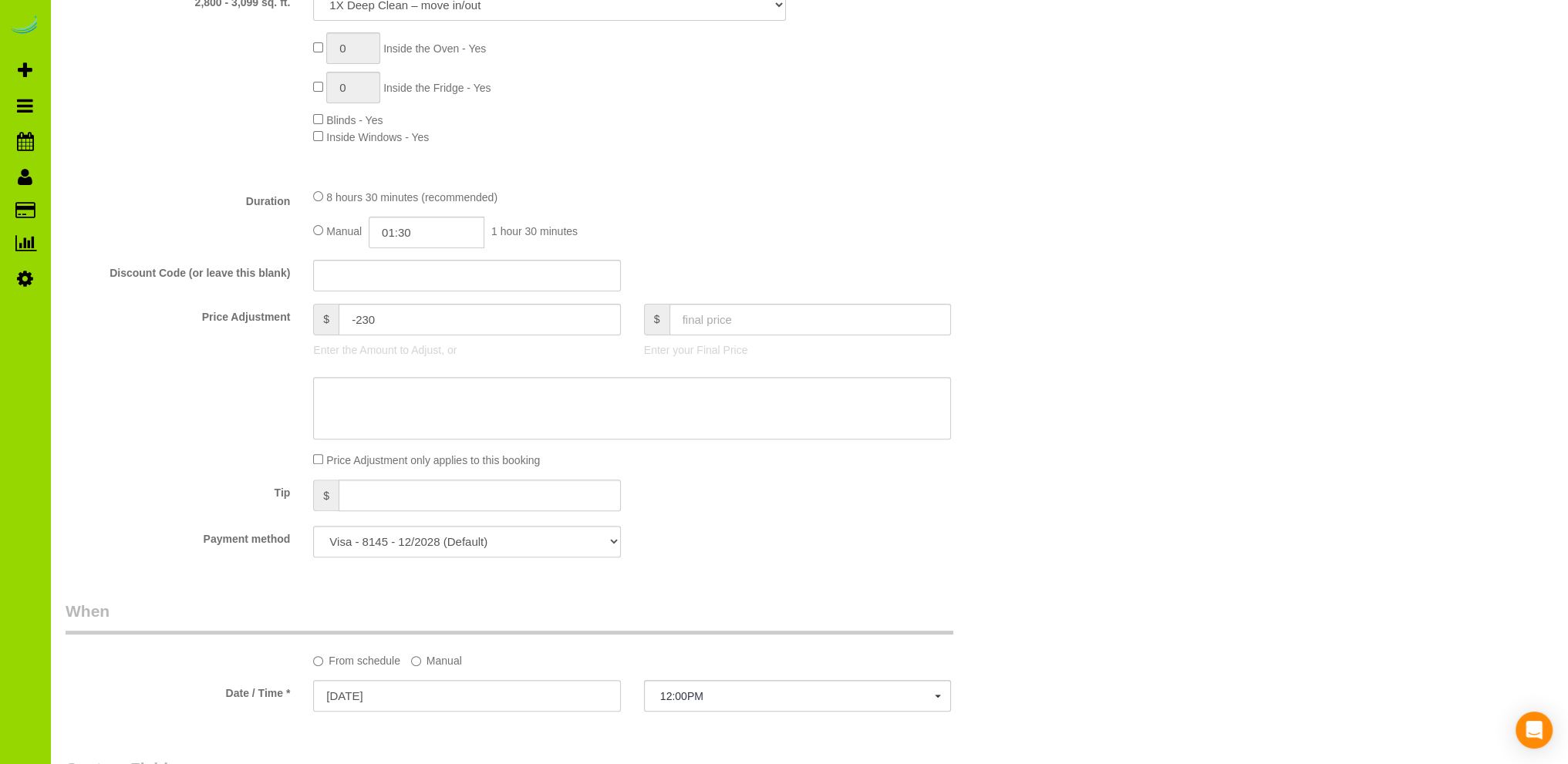
select select "spot6"
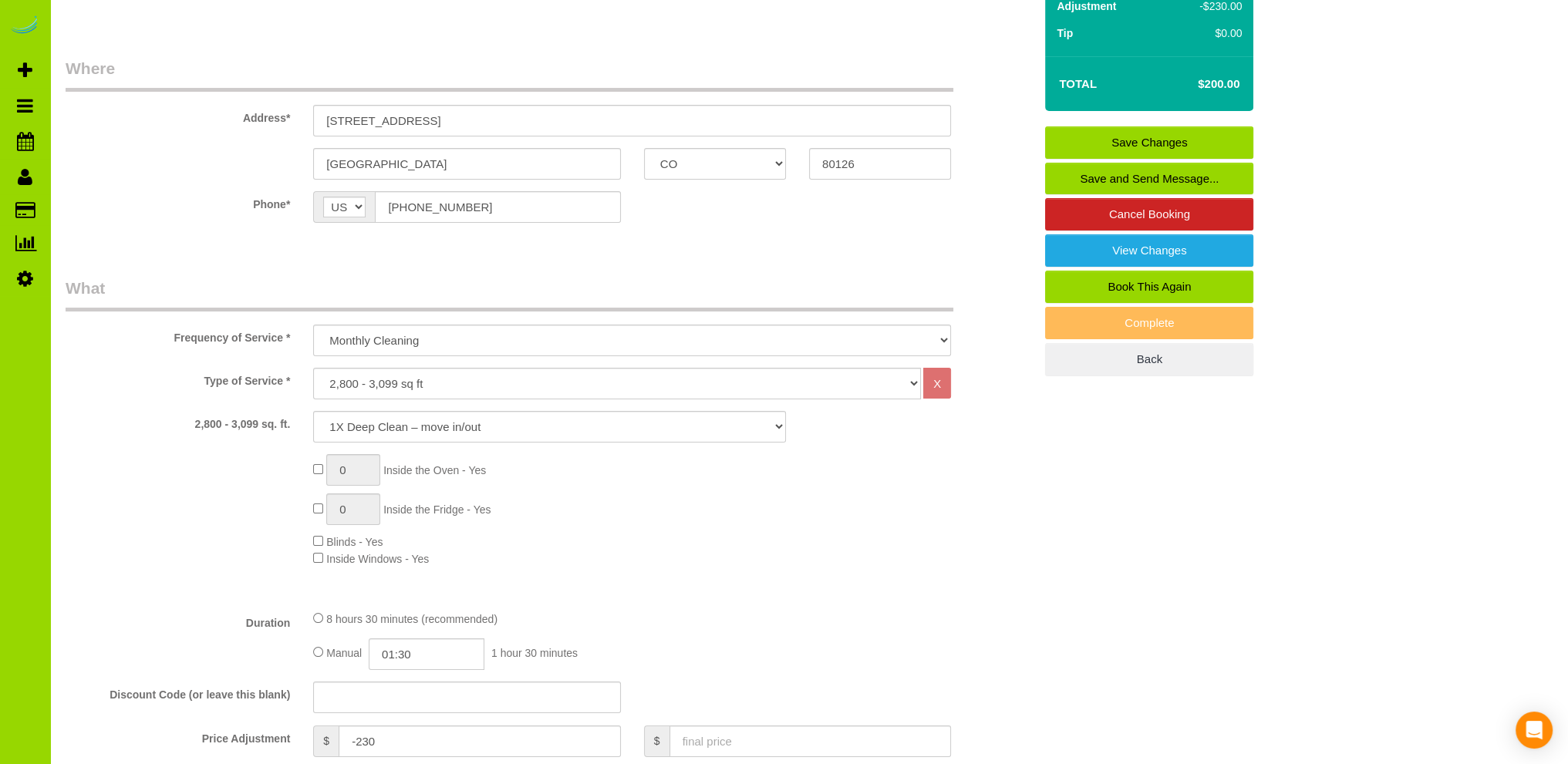
scroll to position [308, 0]
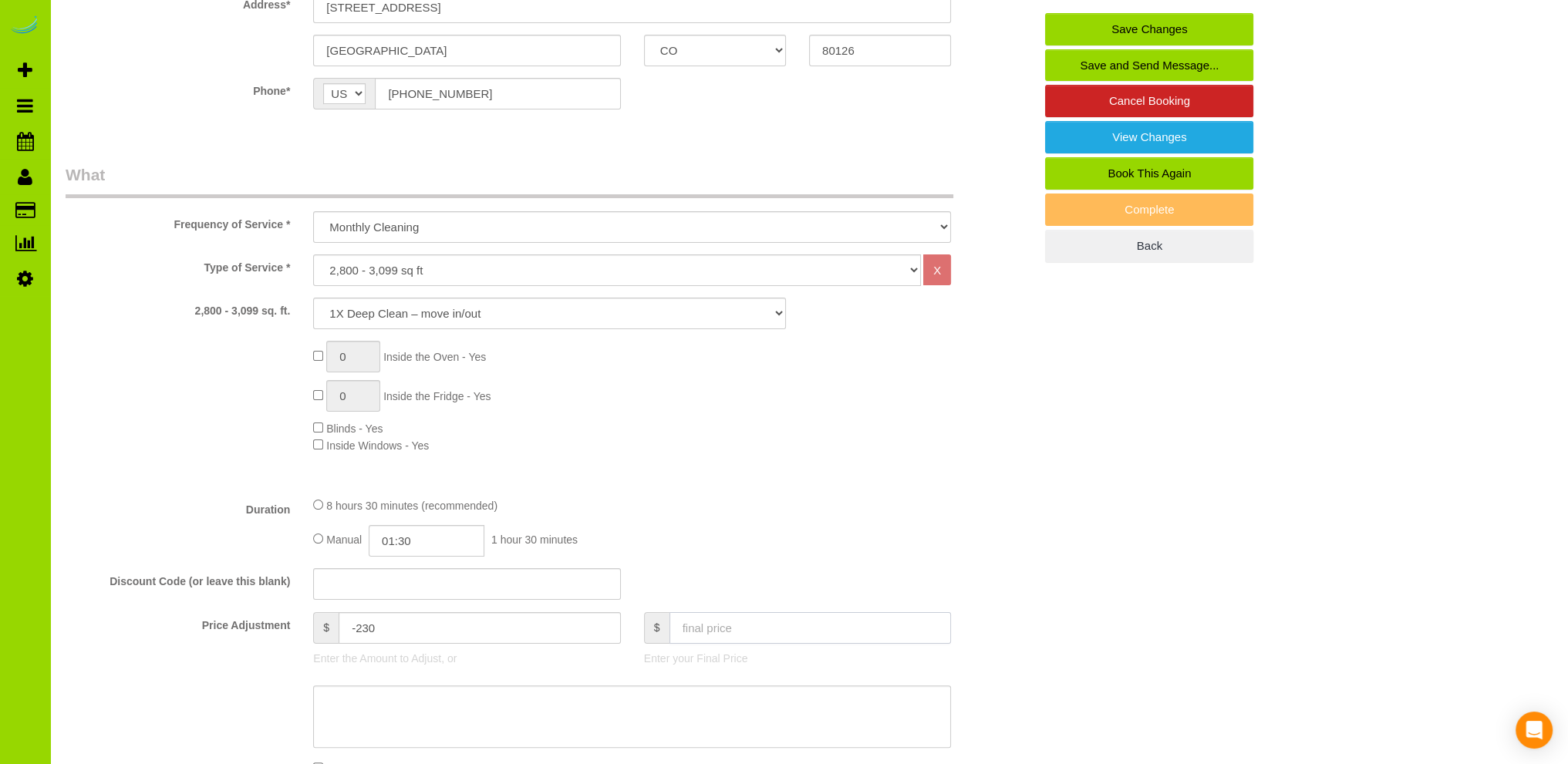
click at [711, 625] on input "text" at bounding box center [810, 628] width 282 height 32
type input "170"
click at [900, 510] on div "8 hours 30 minutes (recommended)" at bounding box center [631, 505] width 638 height 17
type input "-260"
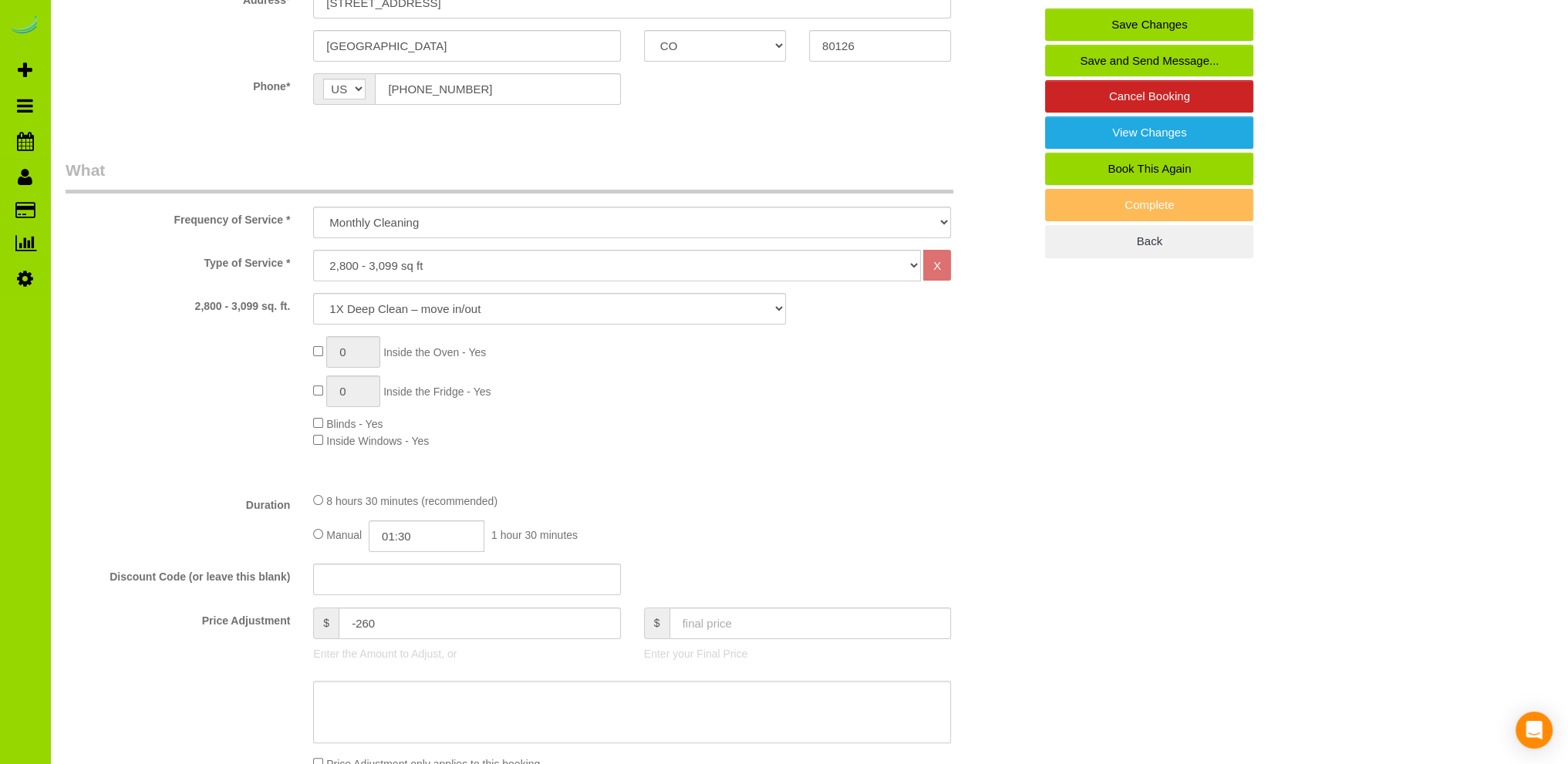
scroll to position [0, 0]
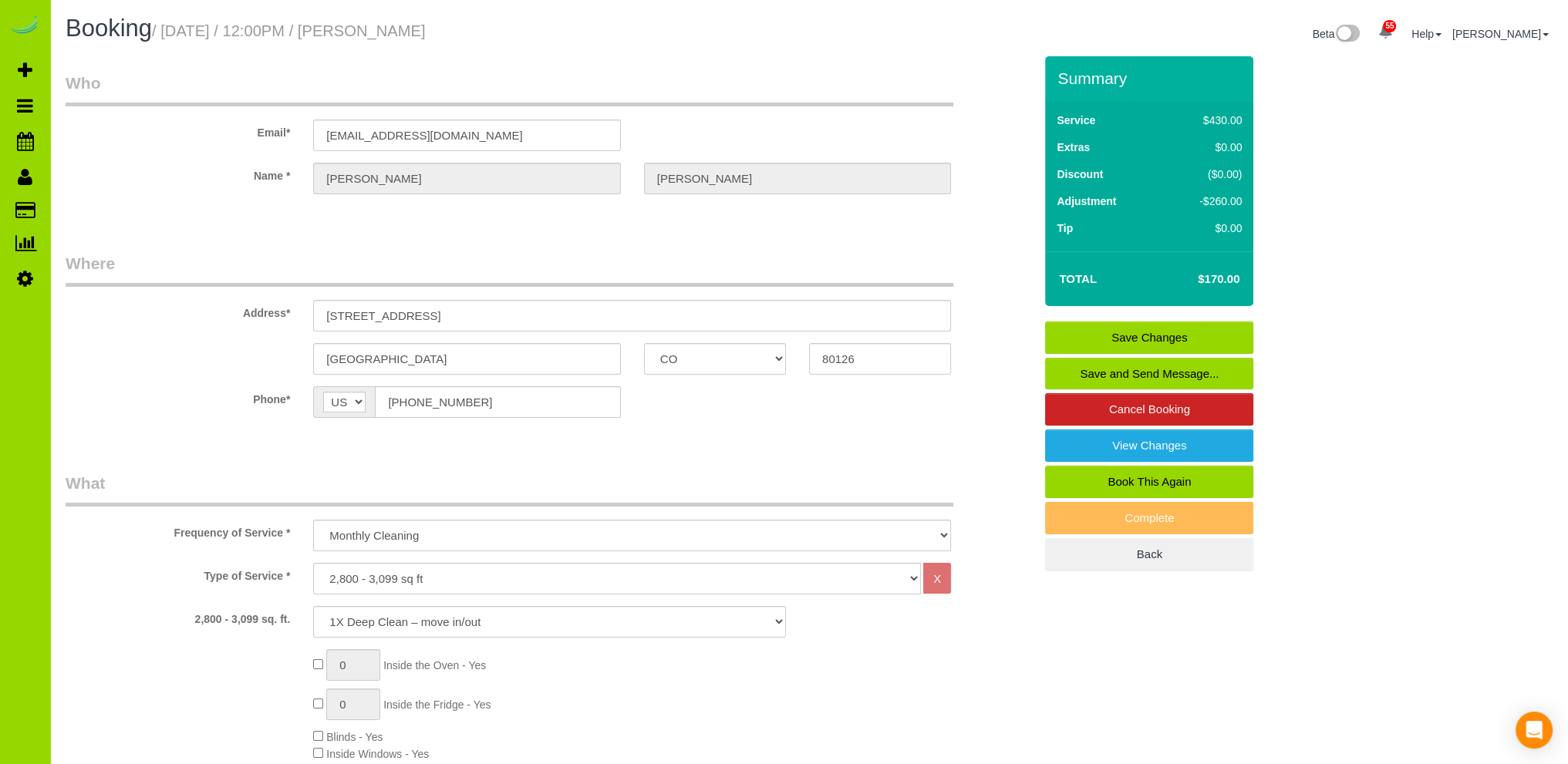
click at [1148, 337] on link "Save Changes" at bounding box center [1149, 338] width 208 height 33
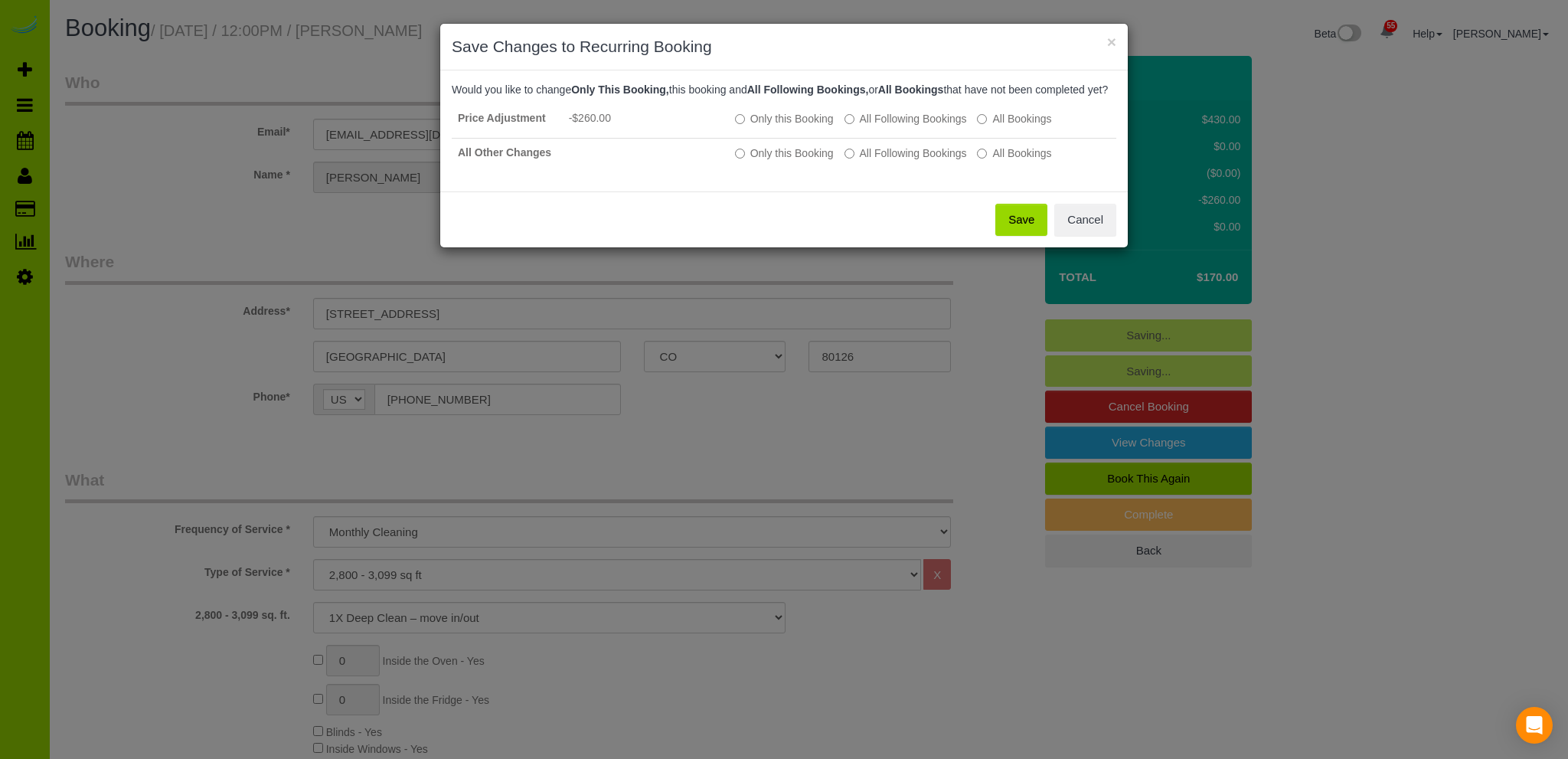
click at [1023, 234] on button "Save" at bounding box center [1022, 220] width 52 height 33
